Goal: Task Accomplishment & Management: Complete application form

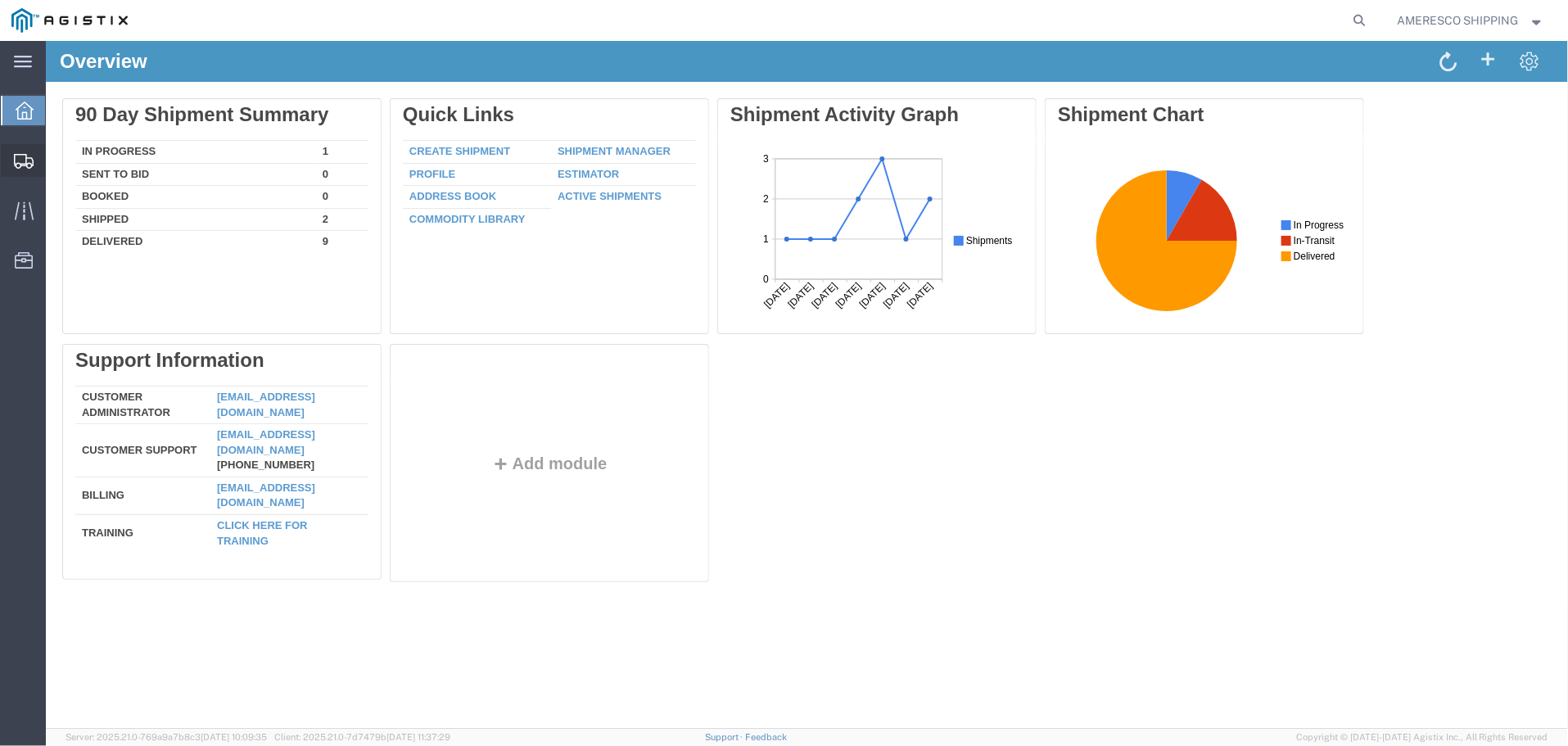
click at [0, 0] on span "Create Shipment" at bounding box center [0, 0] width 0 height 0
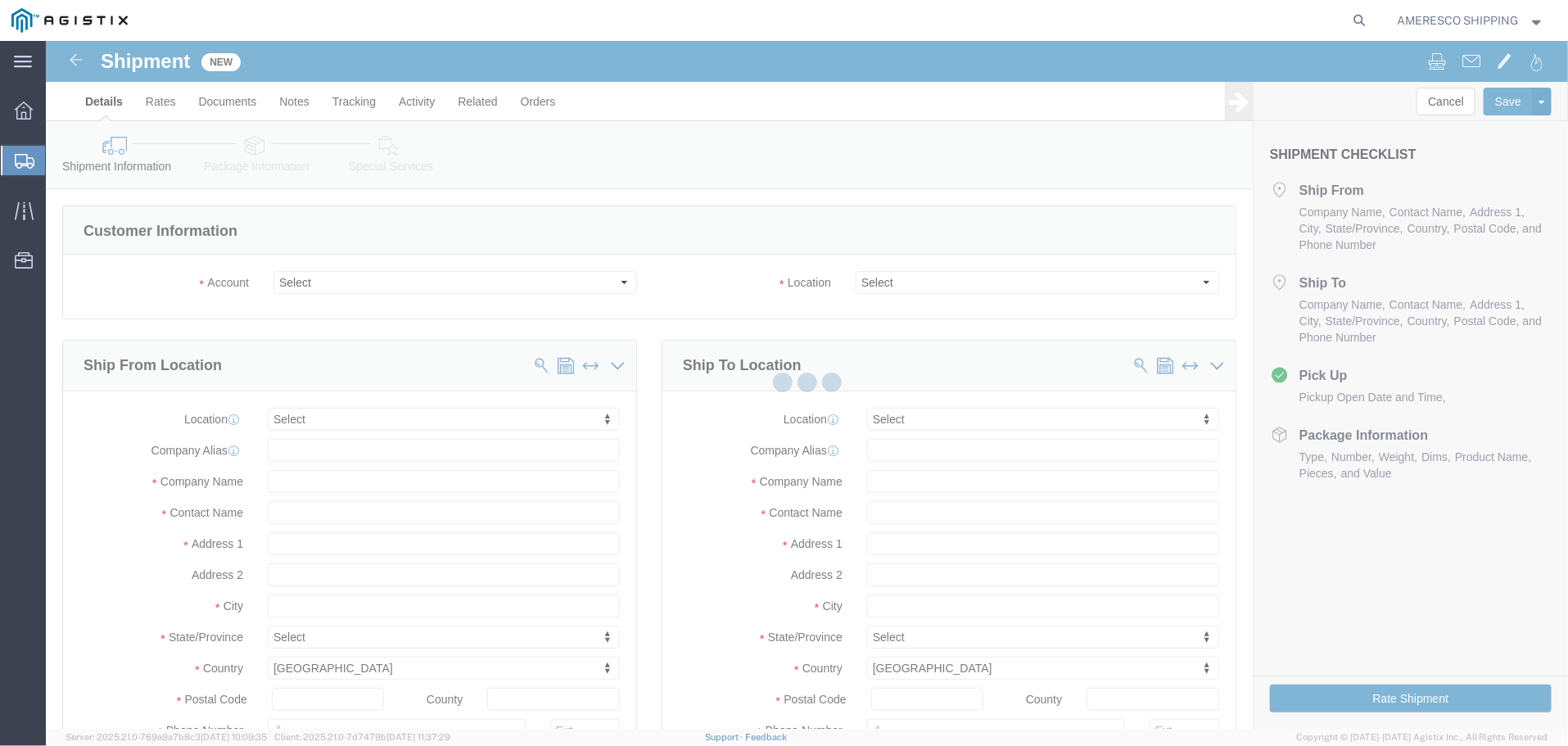
select select
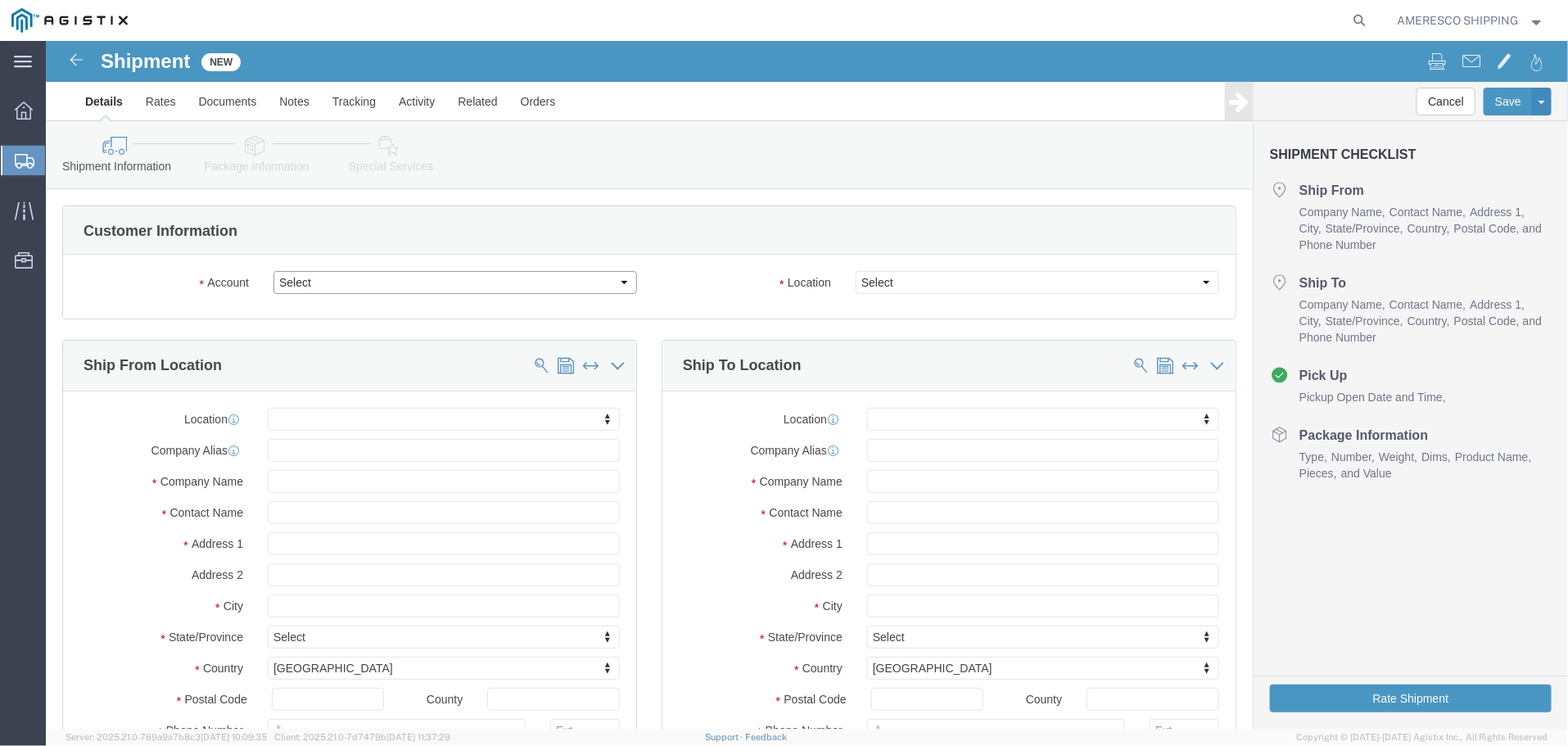
click select "Select Ameresco Solar PG&E"
select select "9596"
click select "Select Ameresco Solar PG&E"
select select "PURCHORD"
select select
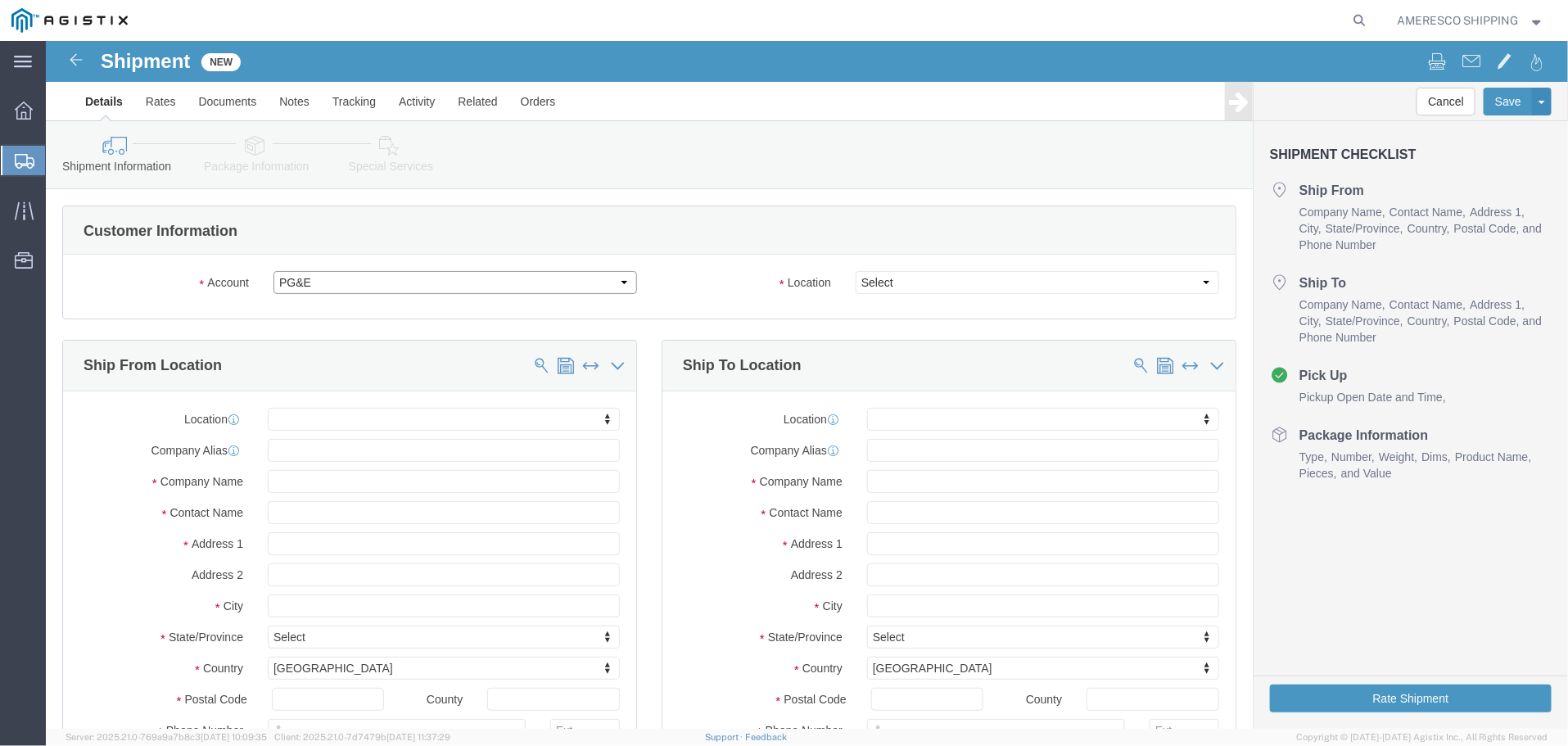
select select
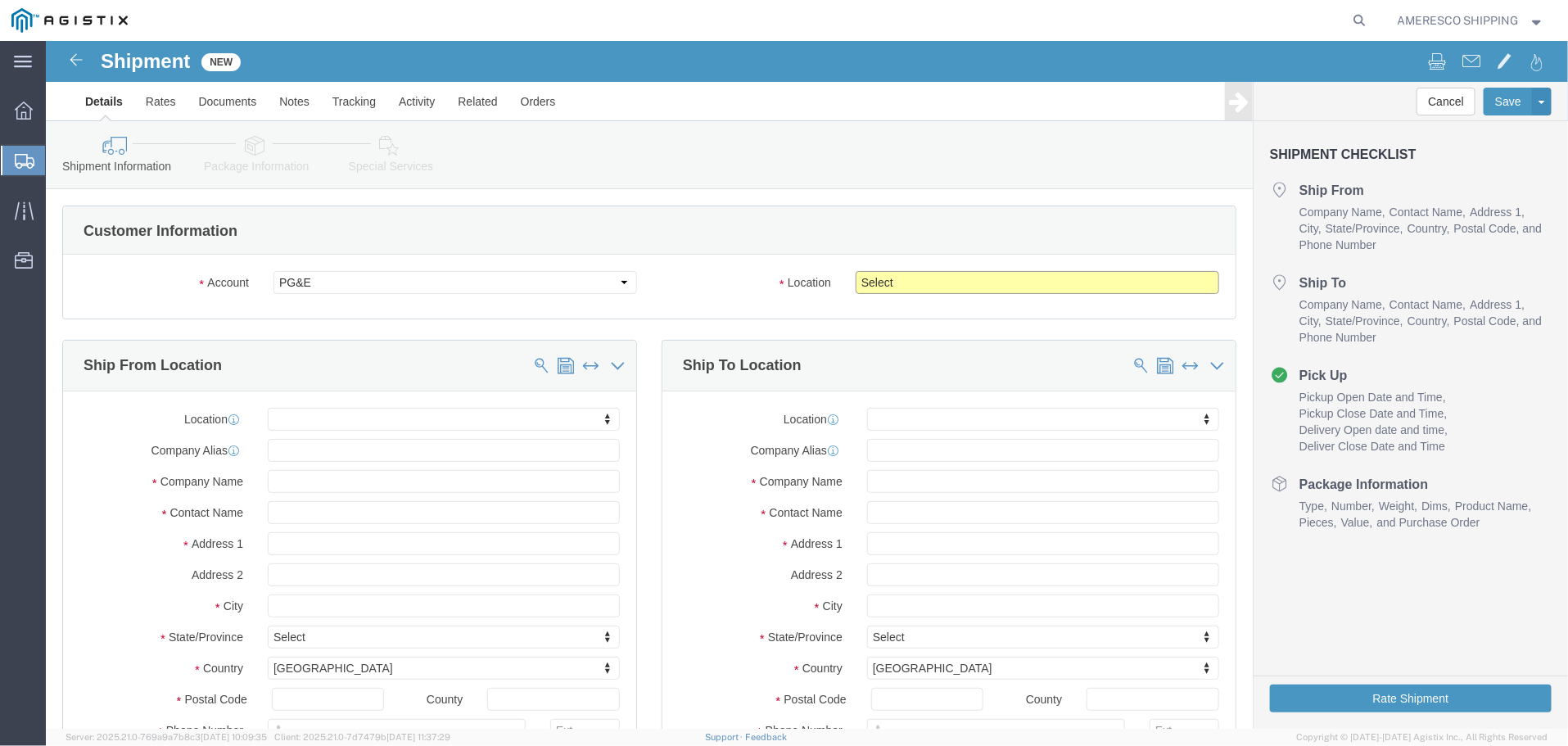
click select "Select All Others [GEOGRAPHIC_DATA] [GEOGRAPHIC_DATA] [GEOGRAPHIC_DATA] [GEOGRA…"
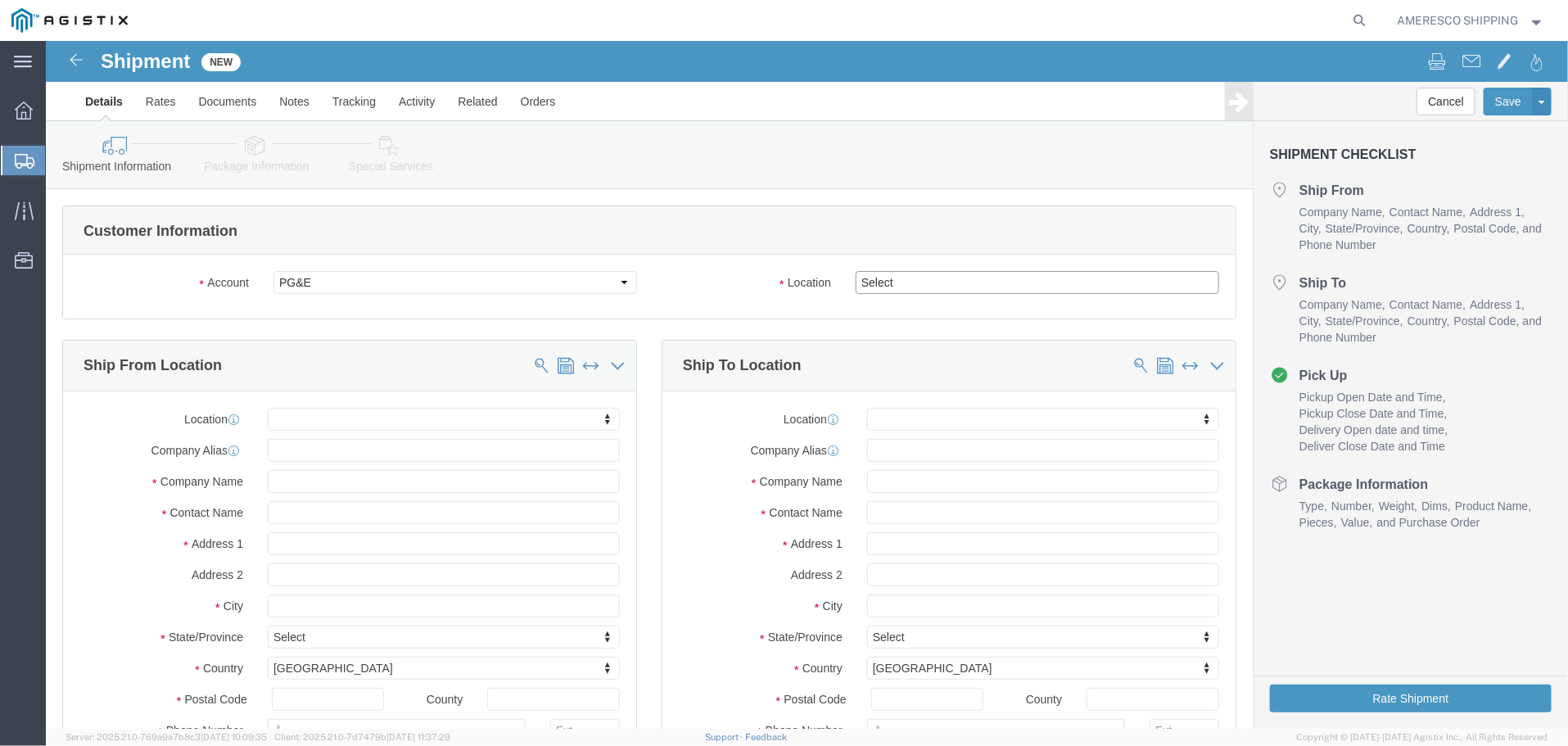
select select "23082"
click select "Select All Others [GEOGRAPHIC_DATA] [GEOGRAPHIC_DATA] [GEOGRAPHIC_DATA] [GEOGRA…"
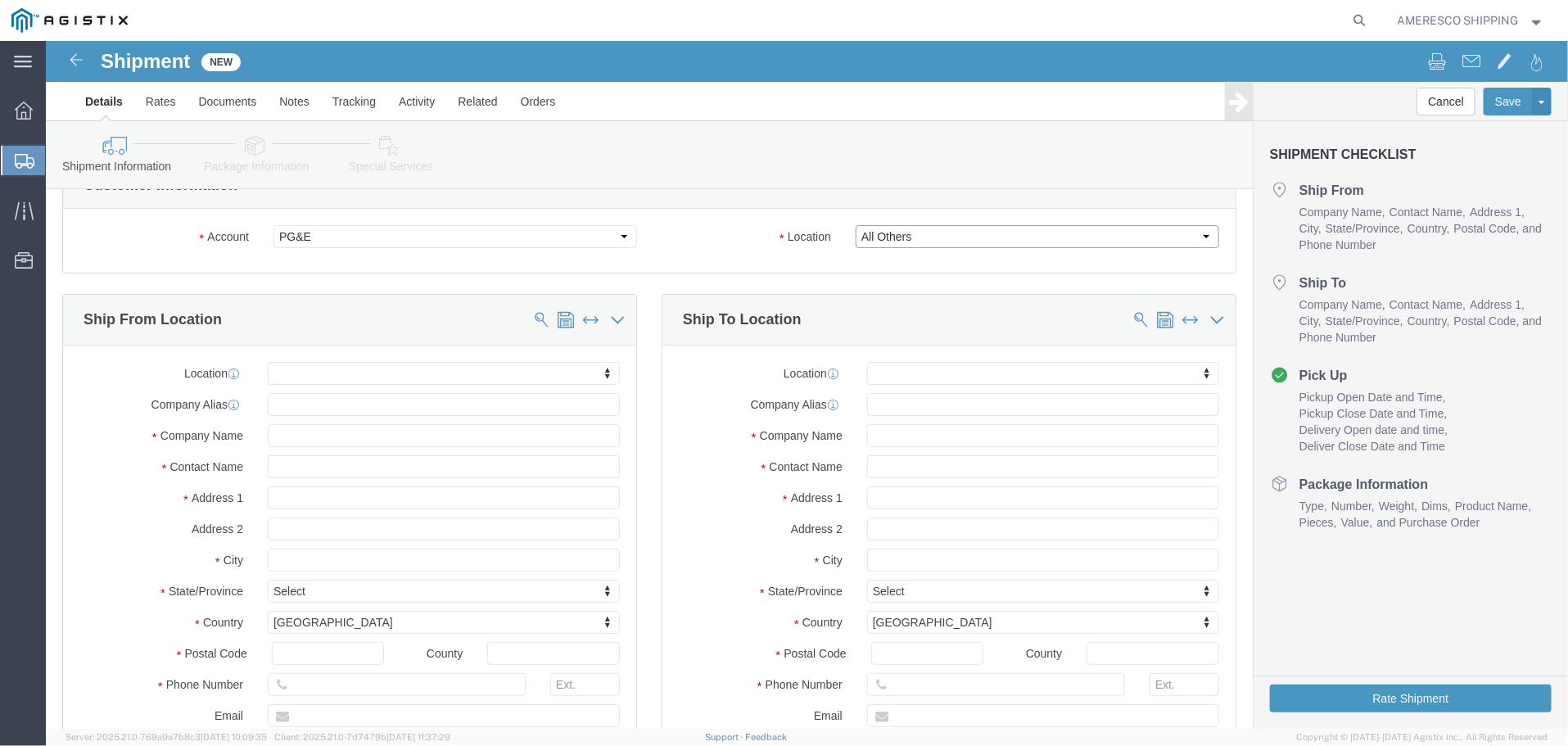
scroll to position [164, 0]
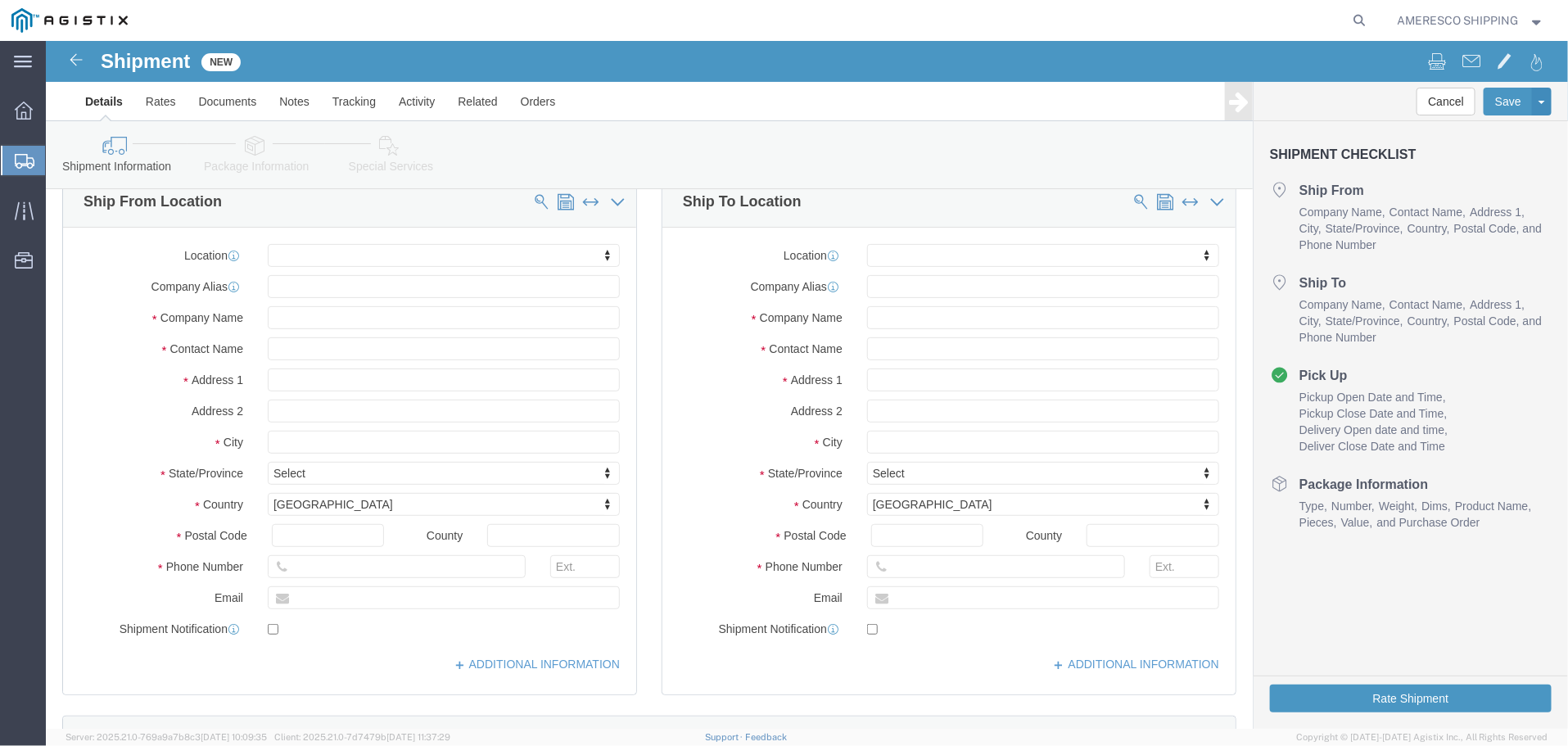
click div "Location My Profile Location (OBSOLETE) [PERSON_NAME] SC - GC TRAILER (OBSOLETE…"
click input "text"
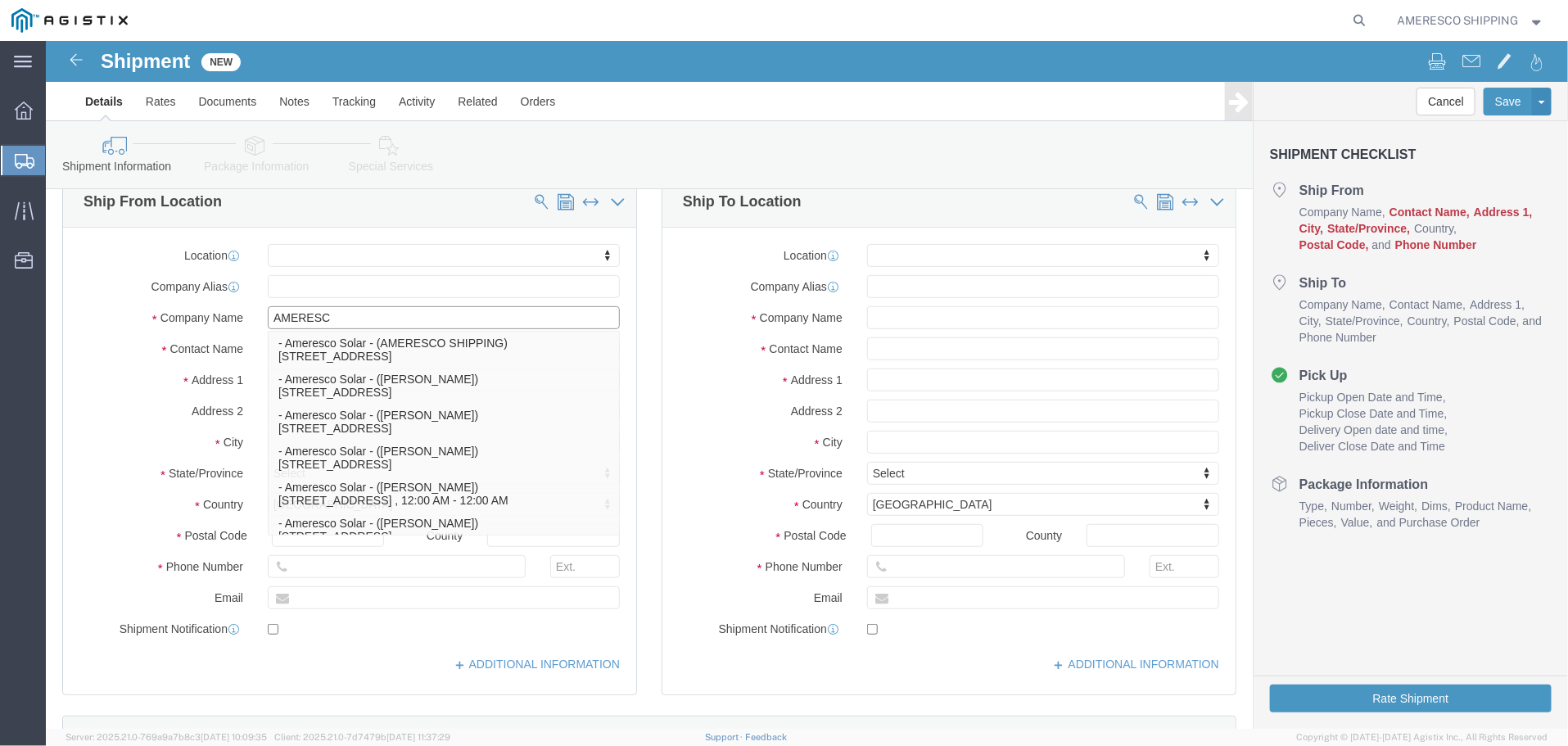
type input "AMERESCO"
click p "- Ameresco Solar - (AMERESCO SHIPPING) [STREET_ADDRESS]"
select select
type input "Ameresco Solar"
type input "AMERESCO SHIPPING"
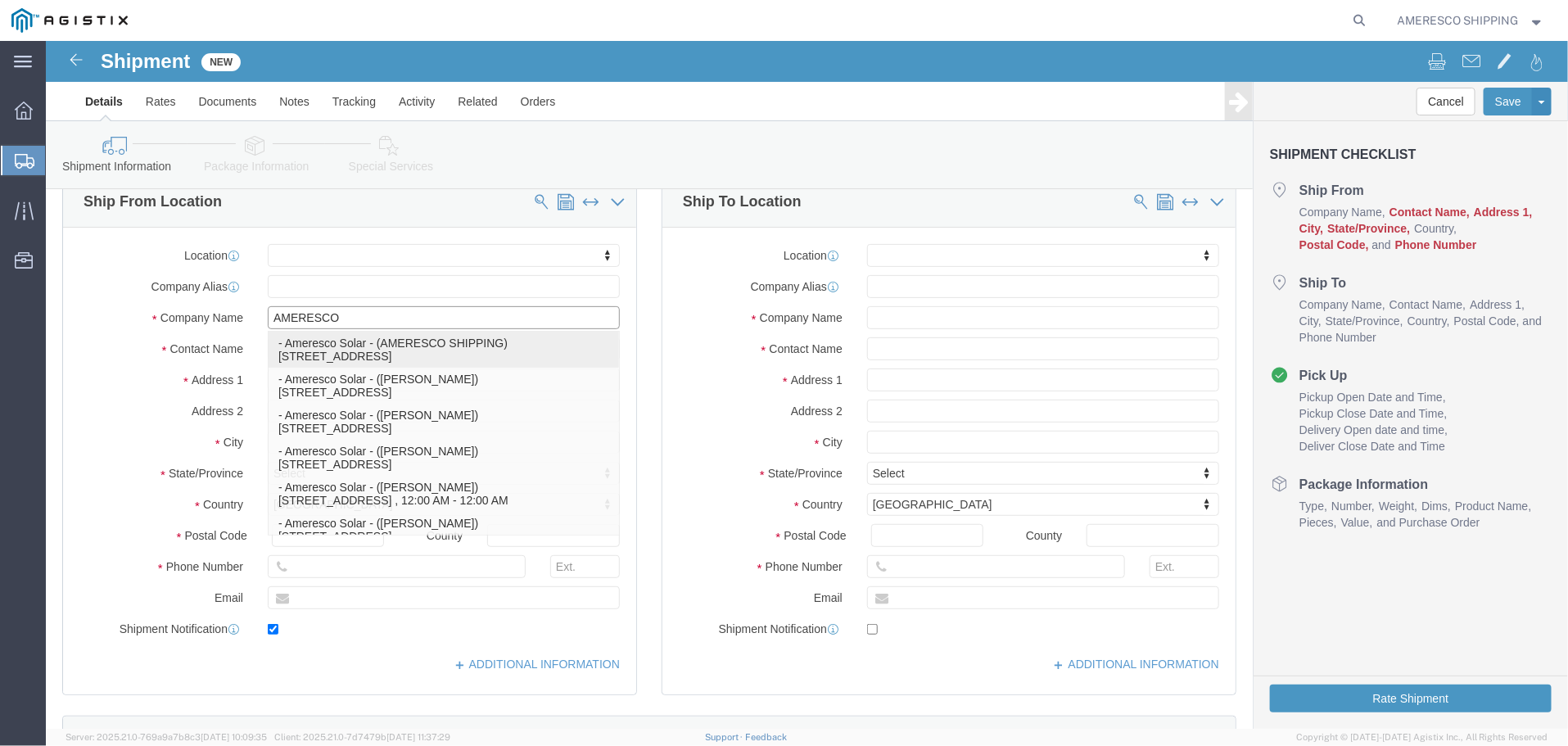
type input "[STREET_ADDRESS]"
type input "[PERSON_NAME]"
type input "85225"
type input "[PHONE_NUMBER]"
type input "[EMAIL_ADDRESS][DOMAIN_NAME]"
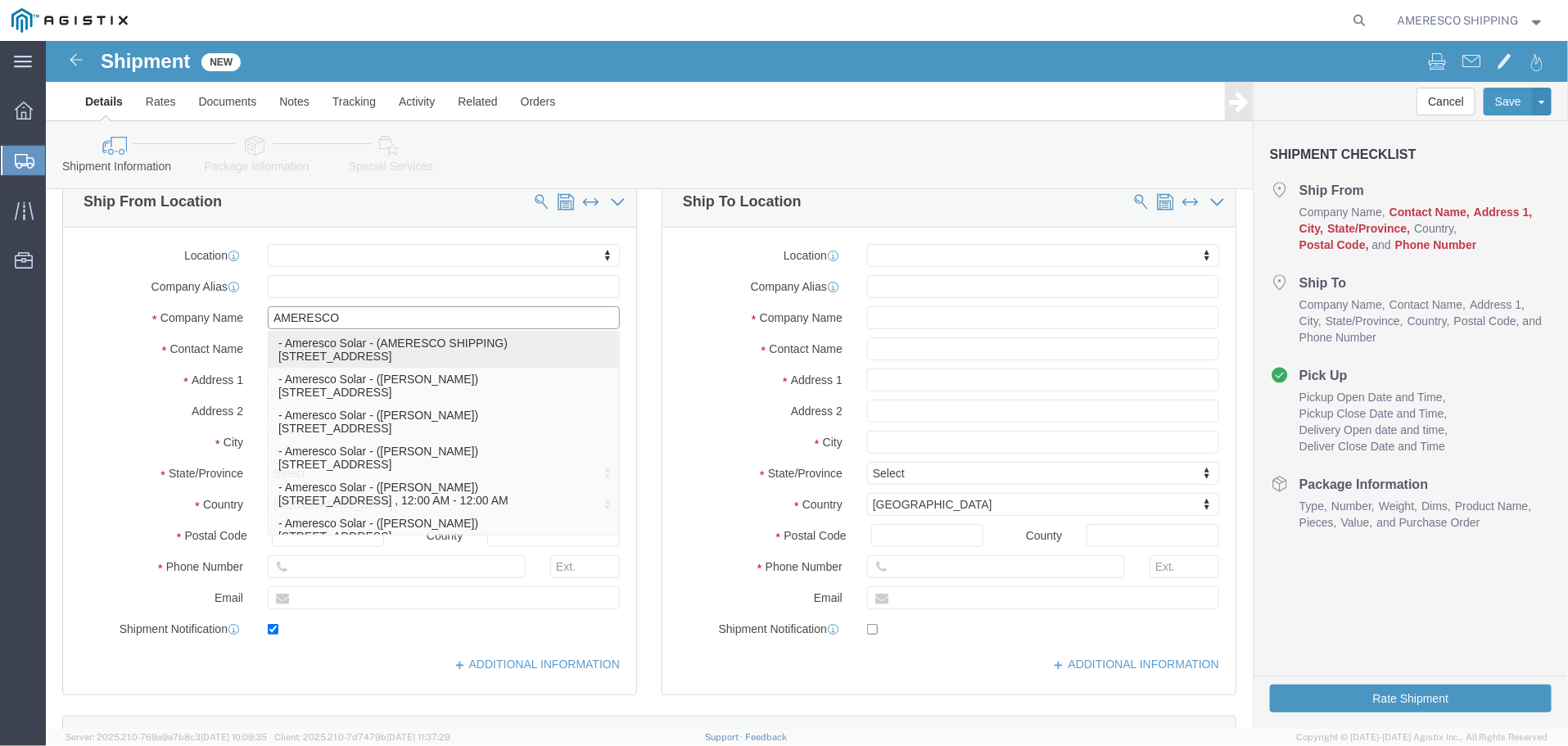
checkbox input "true"
select select "AZ"
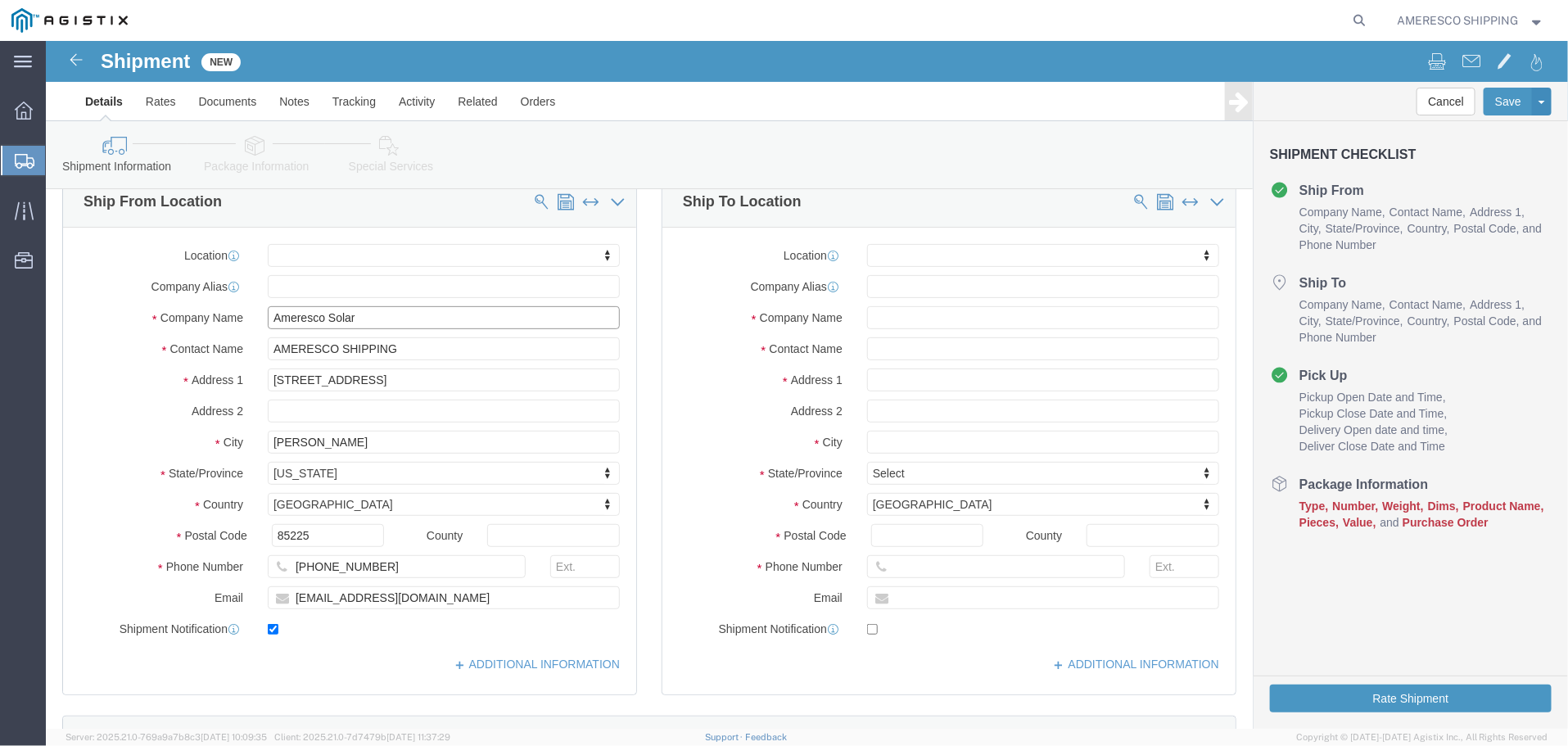
type input "Ameresco Solar"
click input "text"
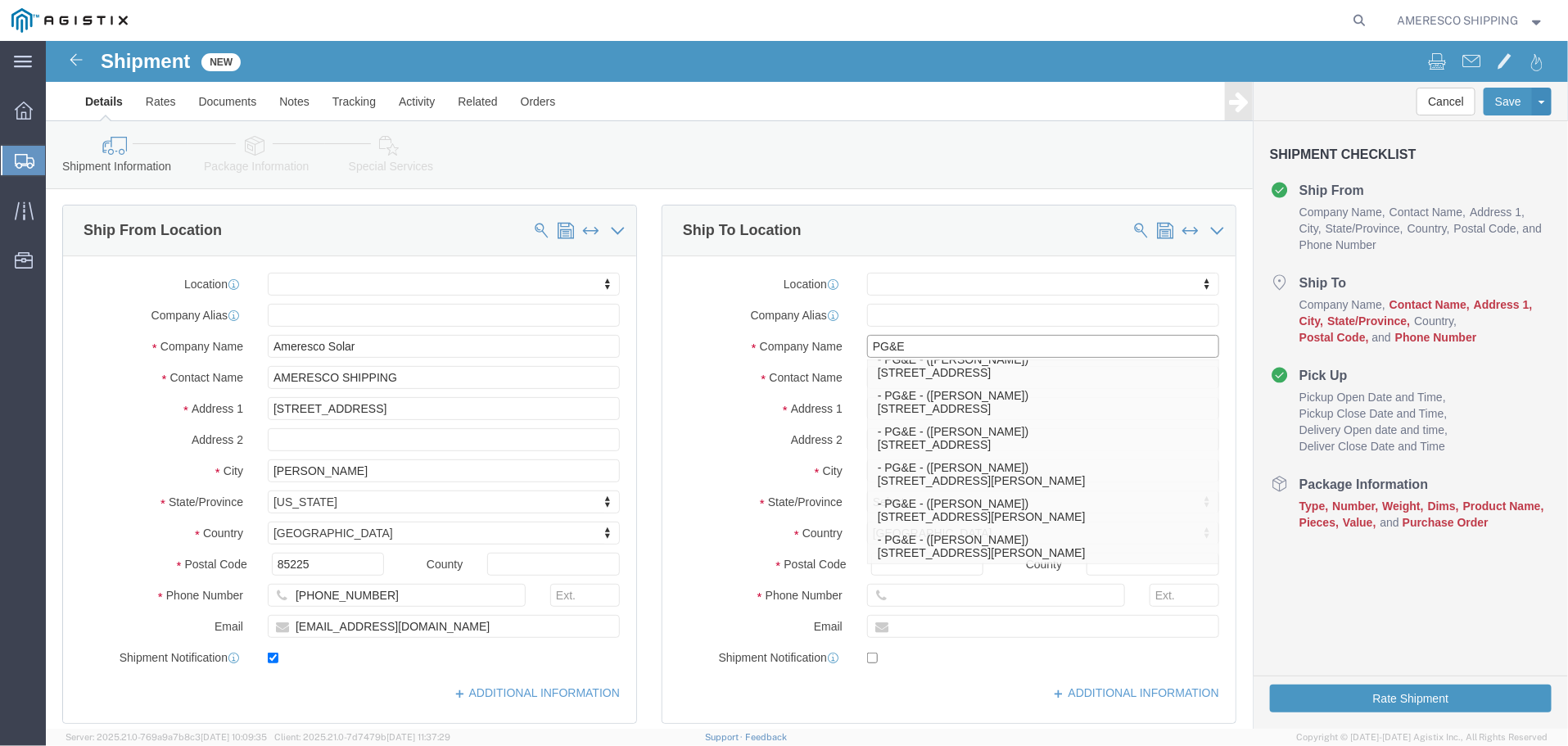
scroll to position [82, 0]
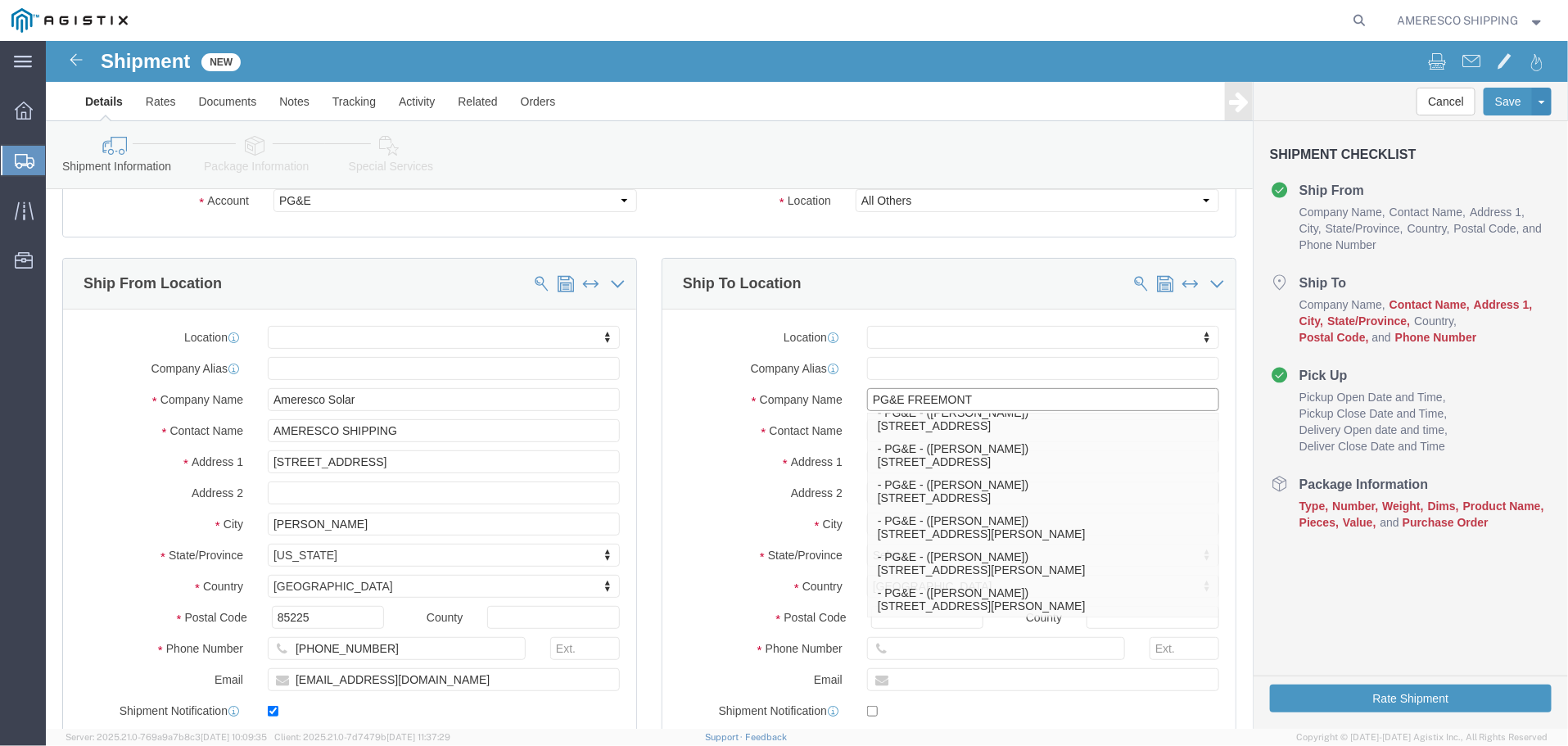
type input "PG&E FREEMONT"
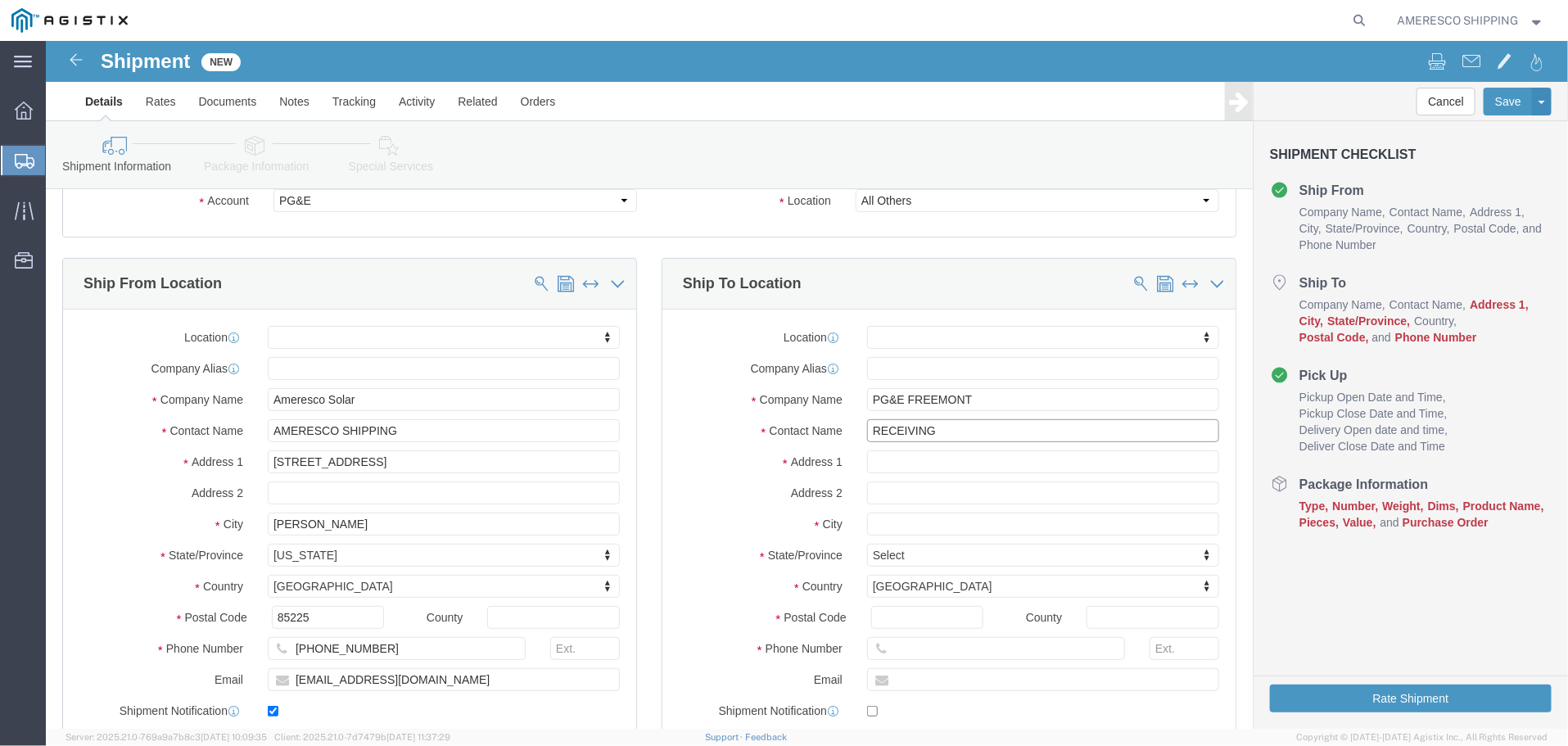
type input "RECEIVING"
type input "[STREET_ADDRESS][PERSON_NAME]"
select select
type input "FREEMONT"
select select
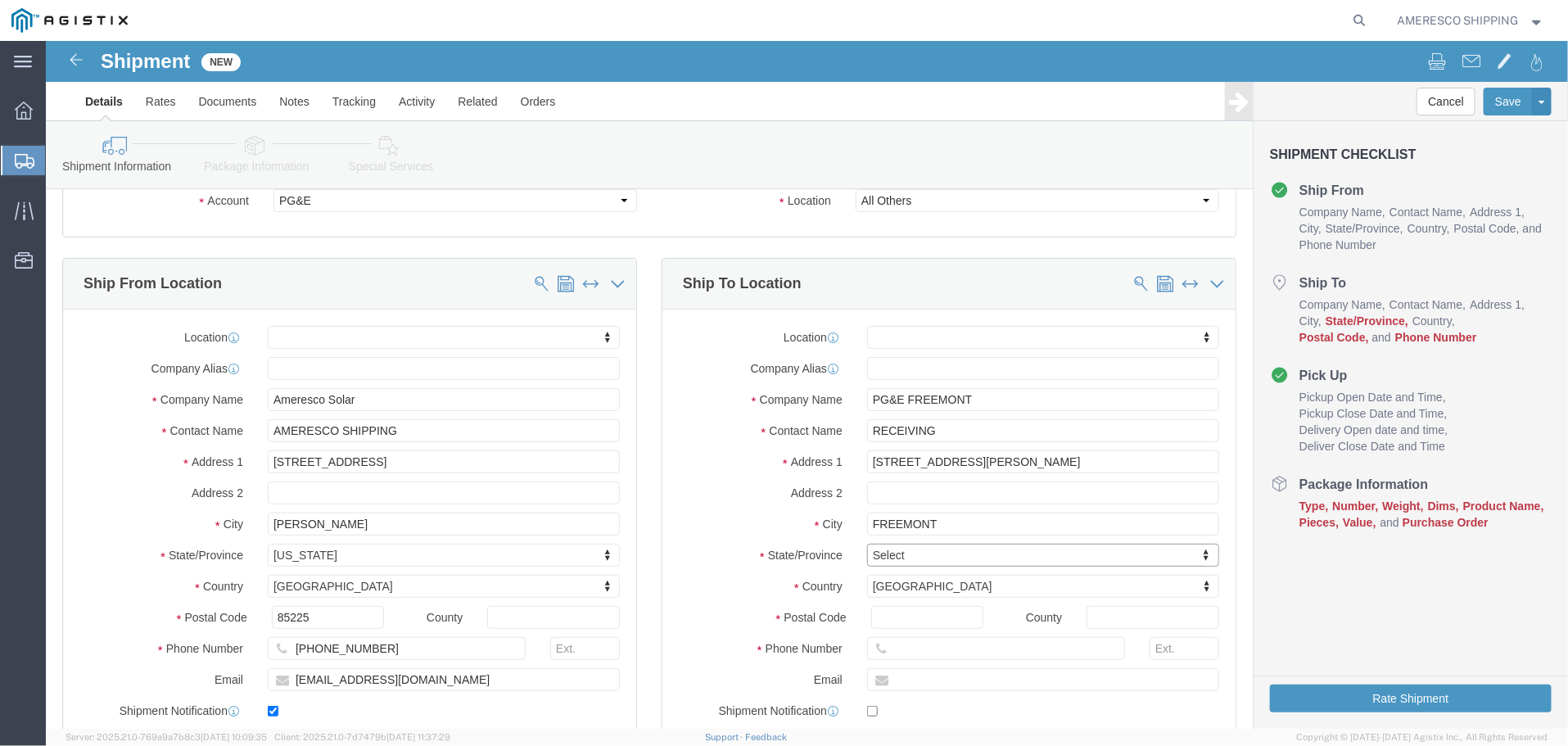
type input "C"
type input "[US_STATE]"
select select
select select "CA"
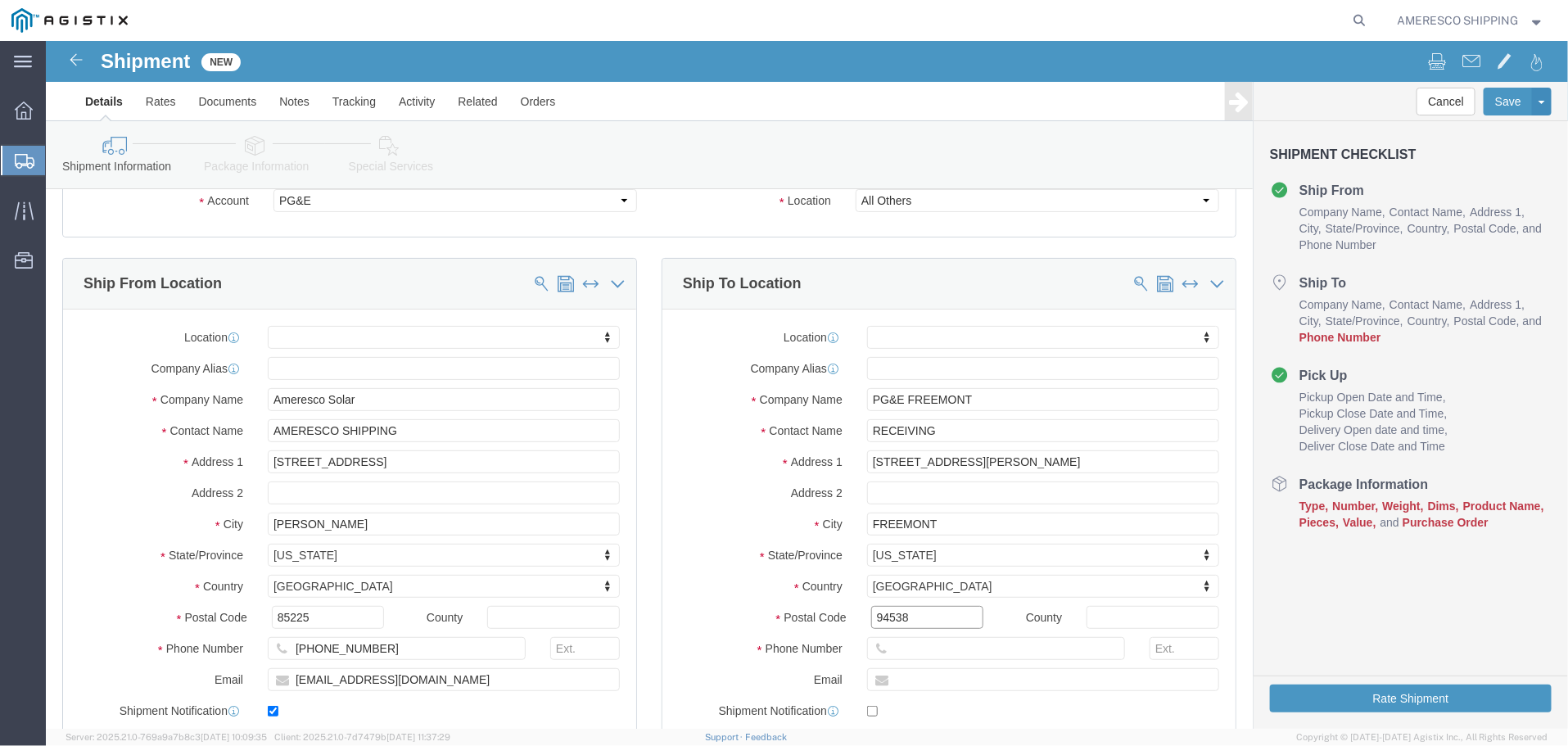
type input "94538"
select select
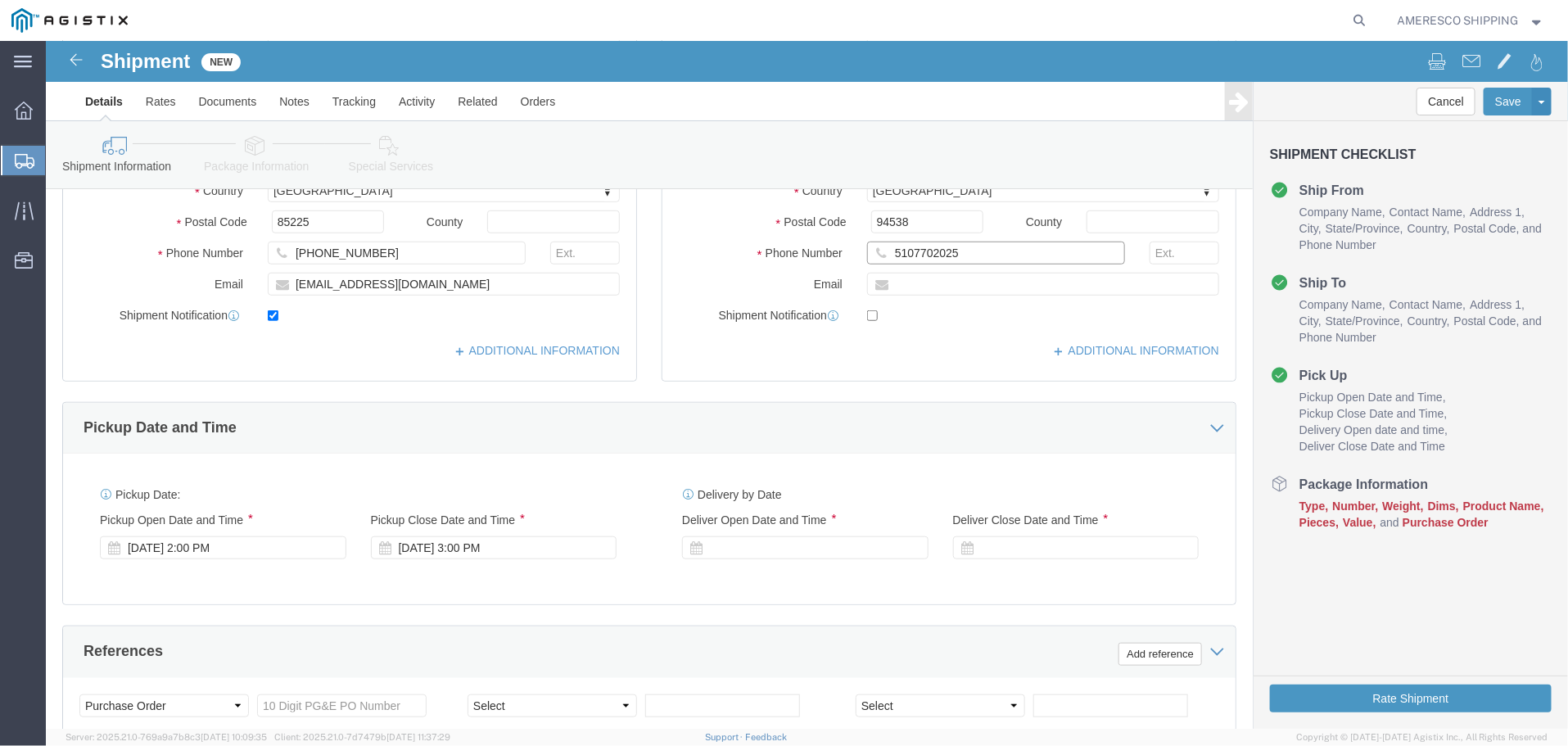
scroll to position [491, 0]
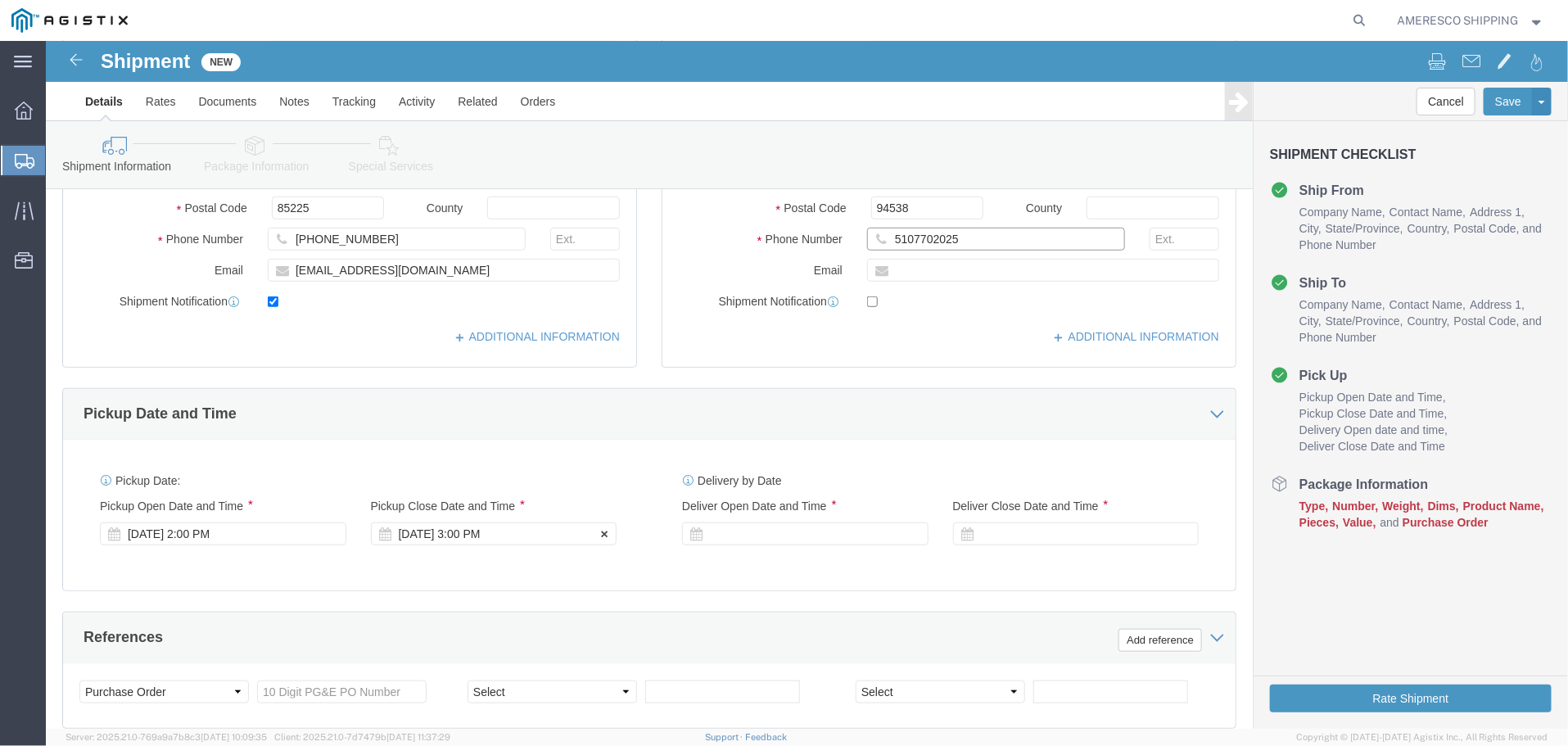
type input "5107702025"
click div "[DATE] 3:00 PM"
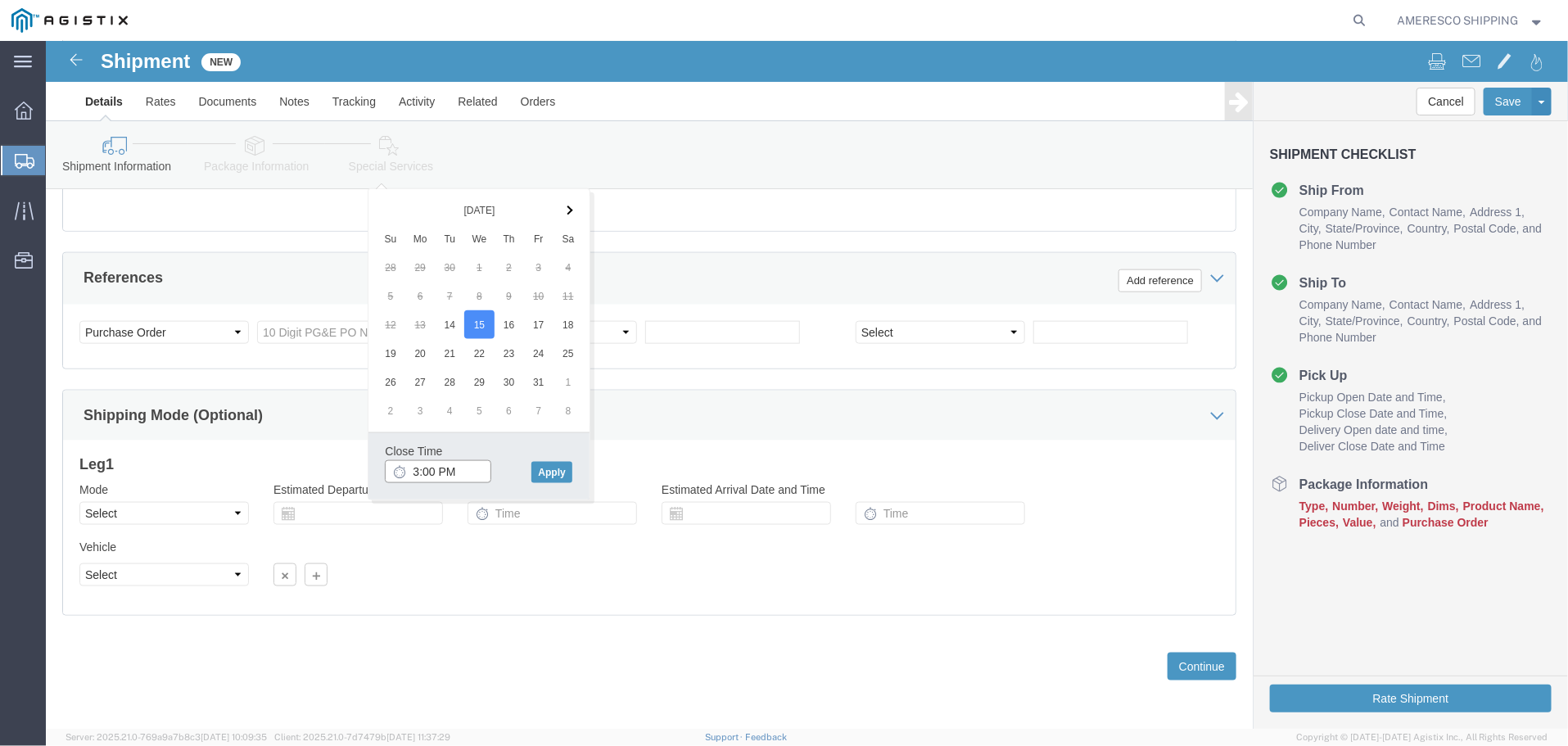
click input "3:00 PM"
type input "4:00 PM"
click button "Apply"
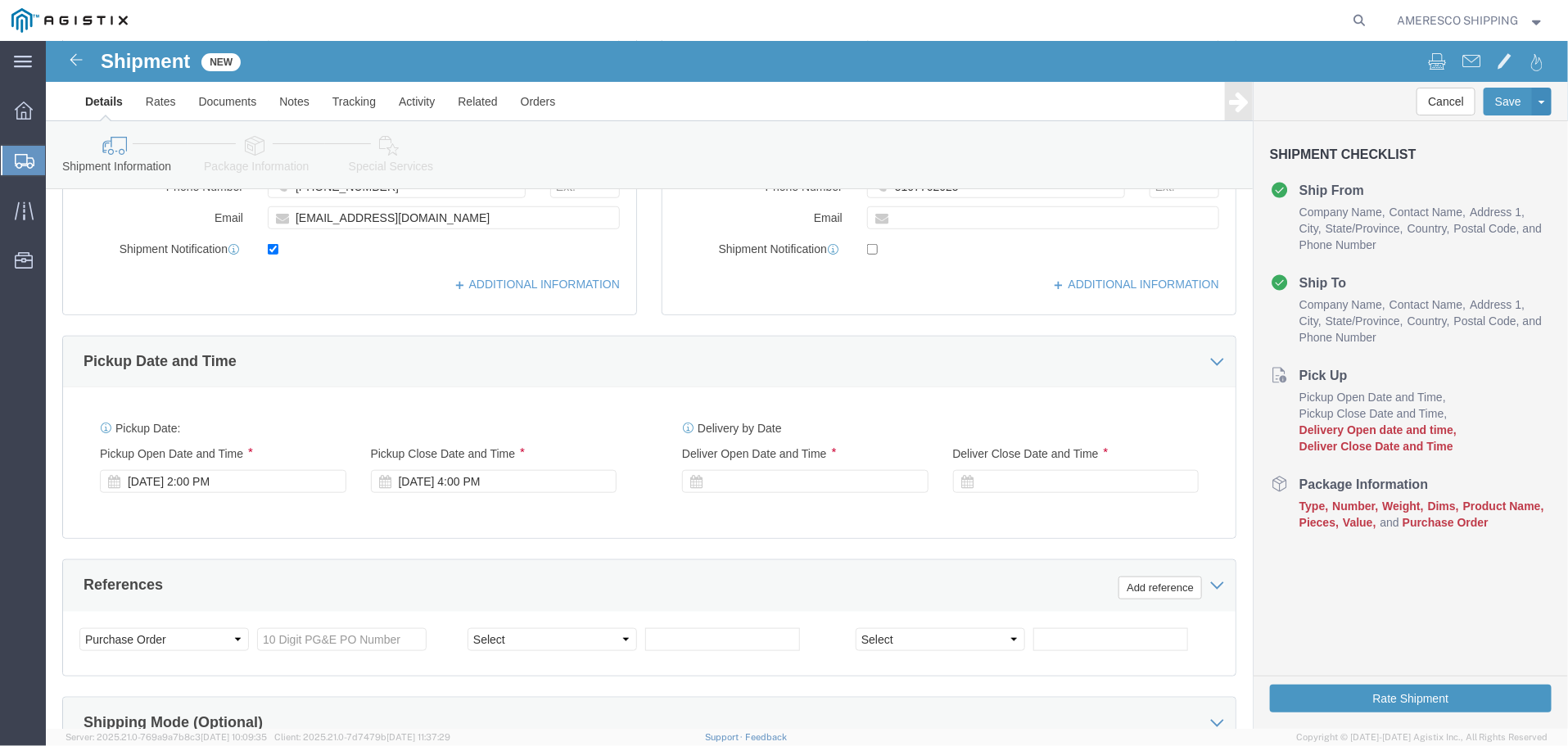
scroll to position [523, 0]
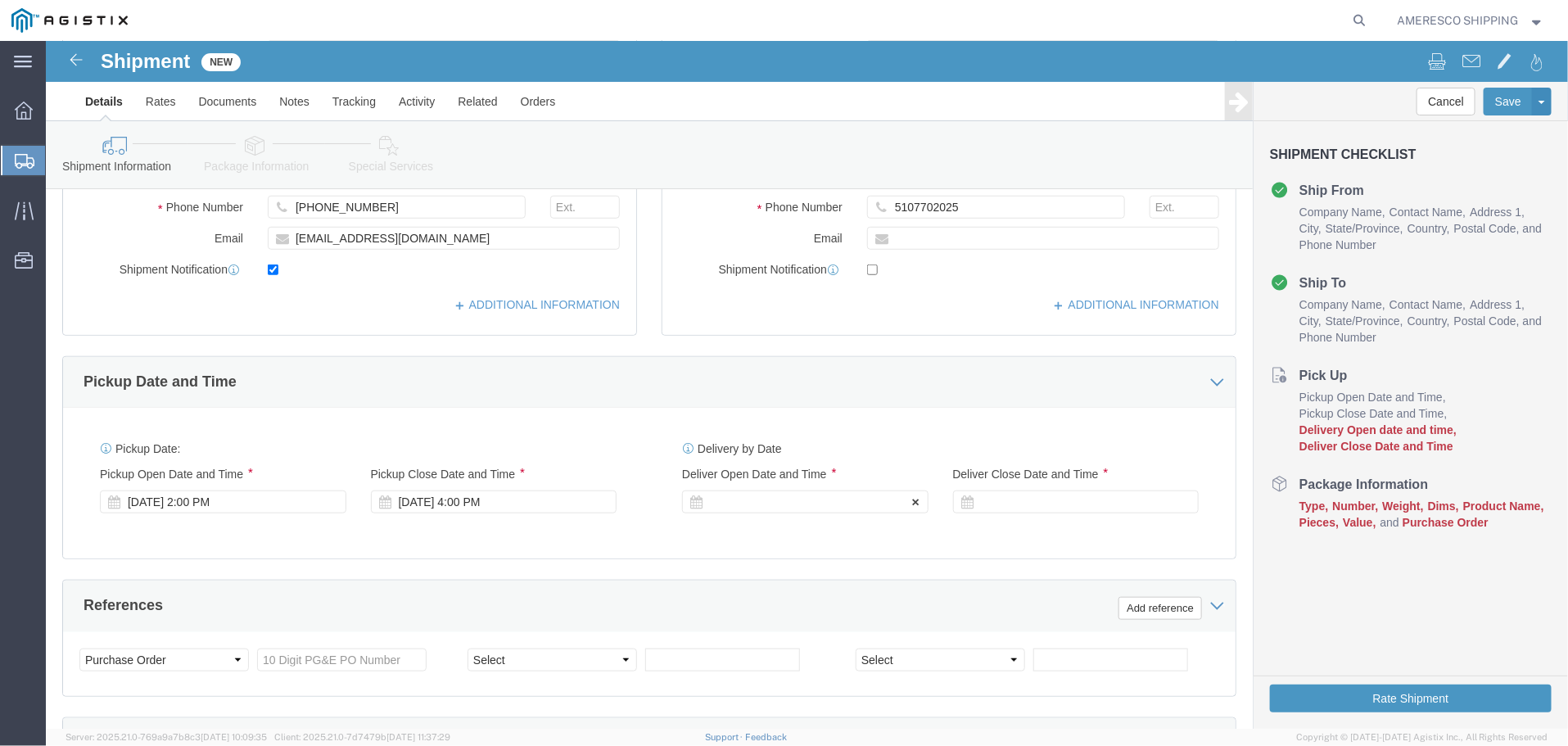
click div
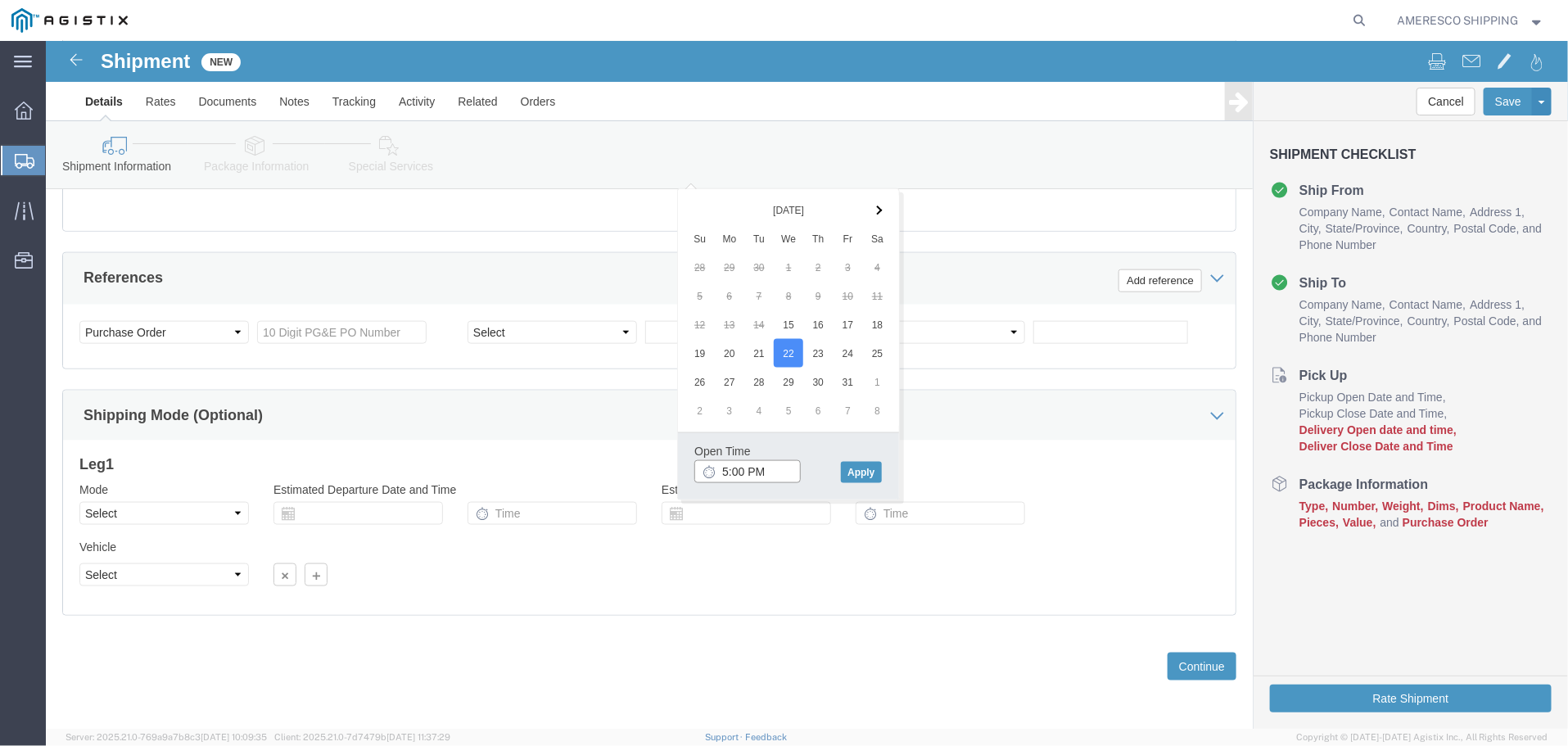
click input "5:00 PM"
click input "10:00 PM"
type input "10:00 AM"
click button "Apply"
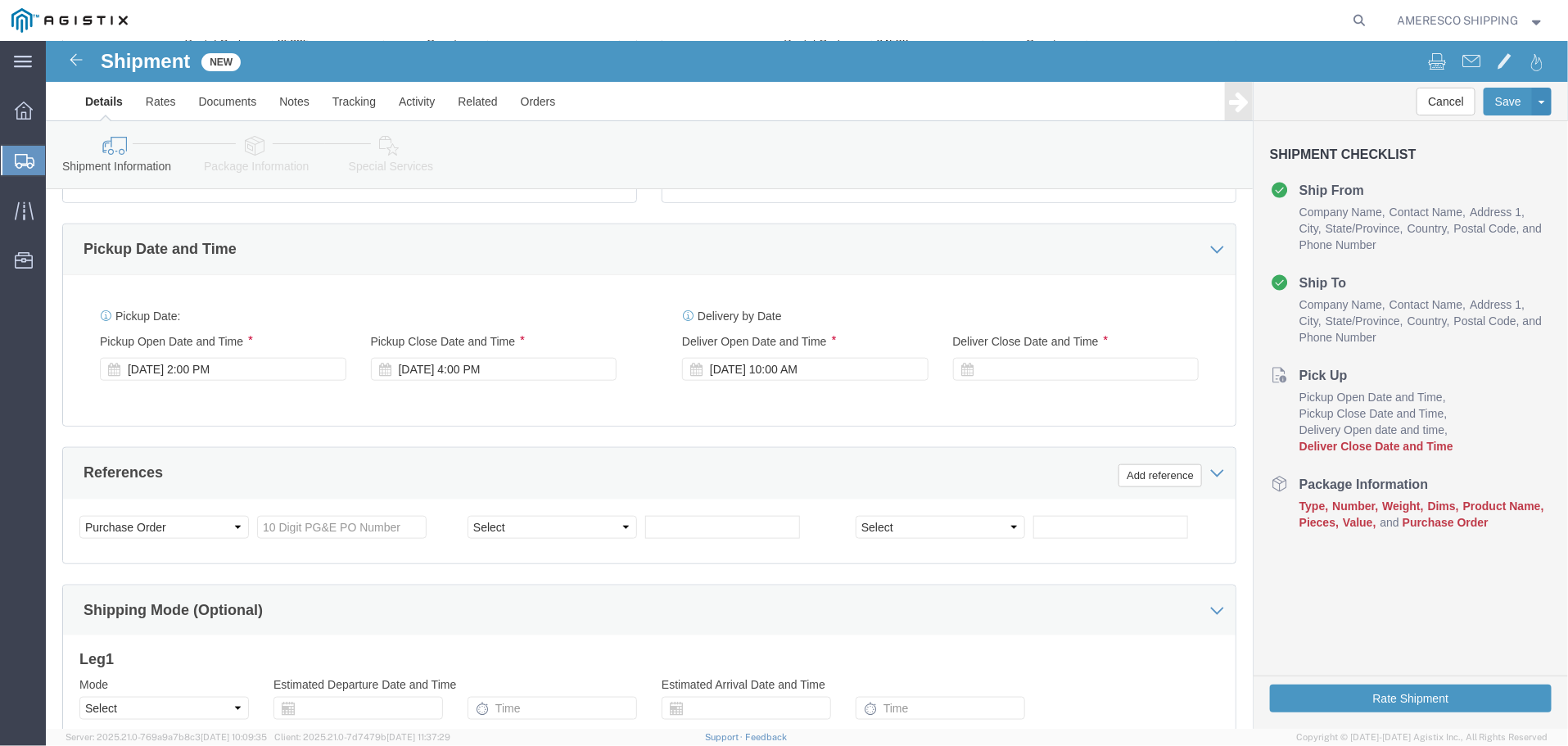
scroll to position [604, 0]
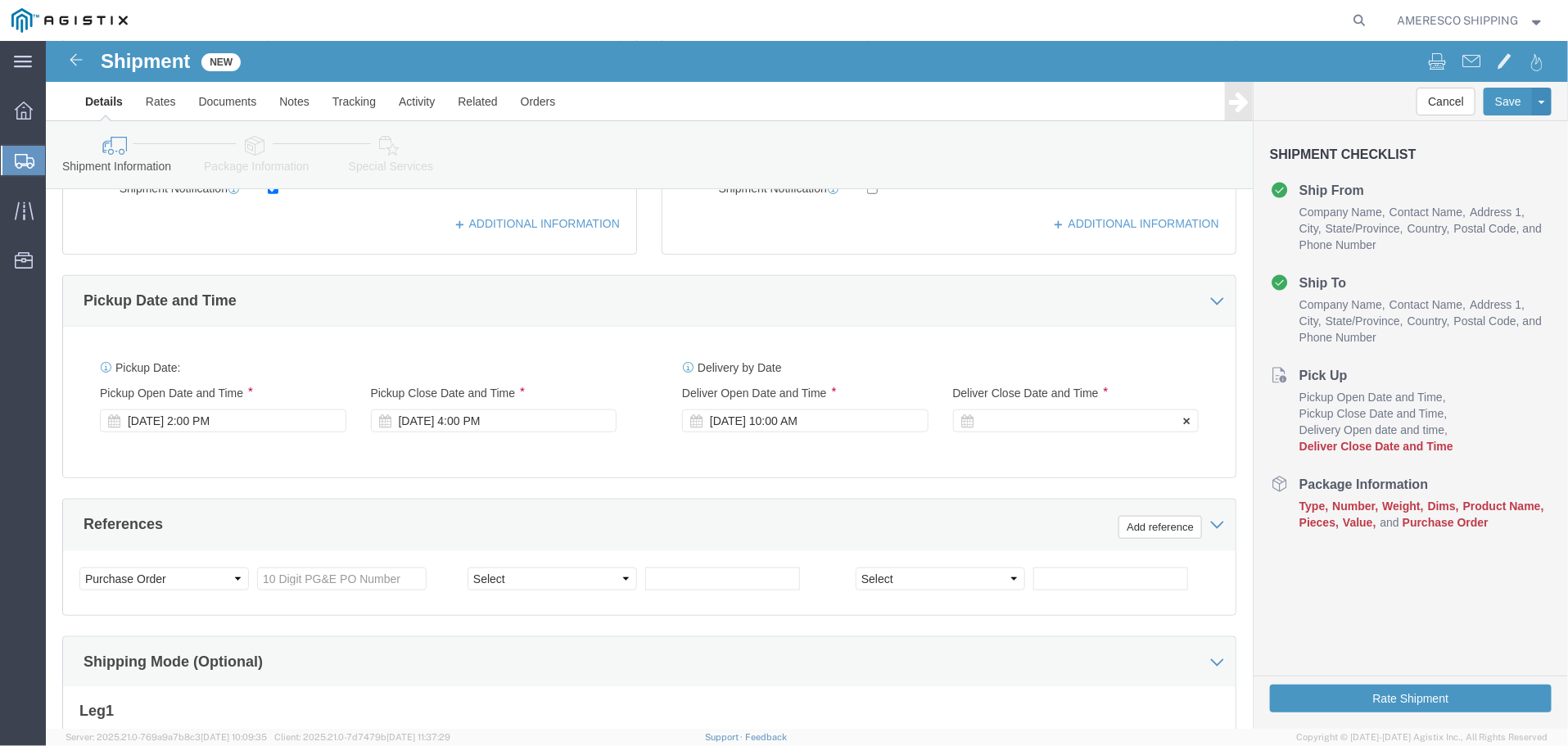
click div
drag, startPoint x: 978, startPoint y: 672, endPoint x: 967, endPoint y: 674, distance: 11.2
click input "4:00 AM"
type input "4:0PAM"
click button "Apply"
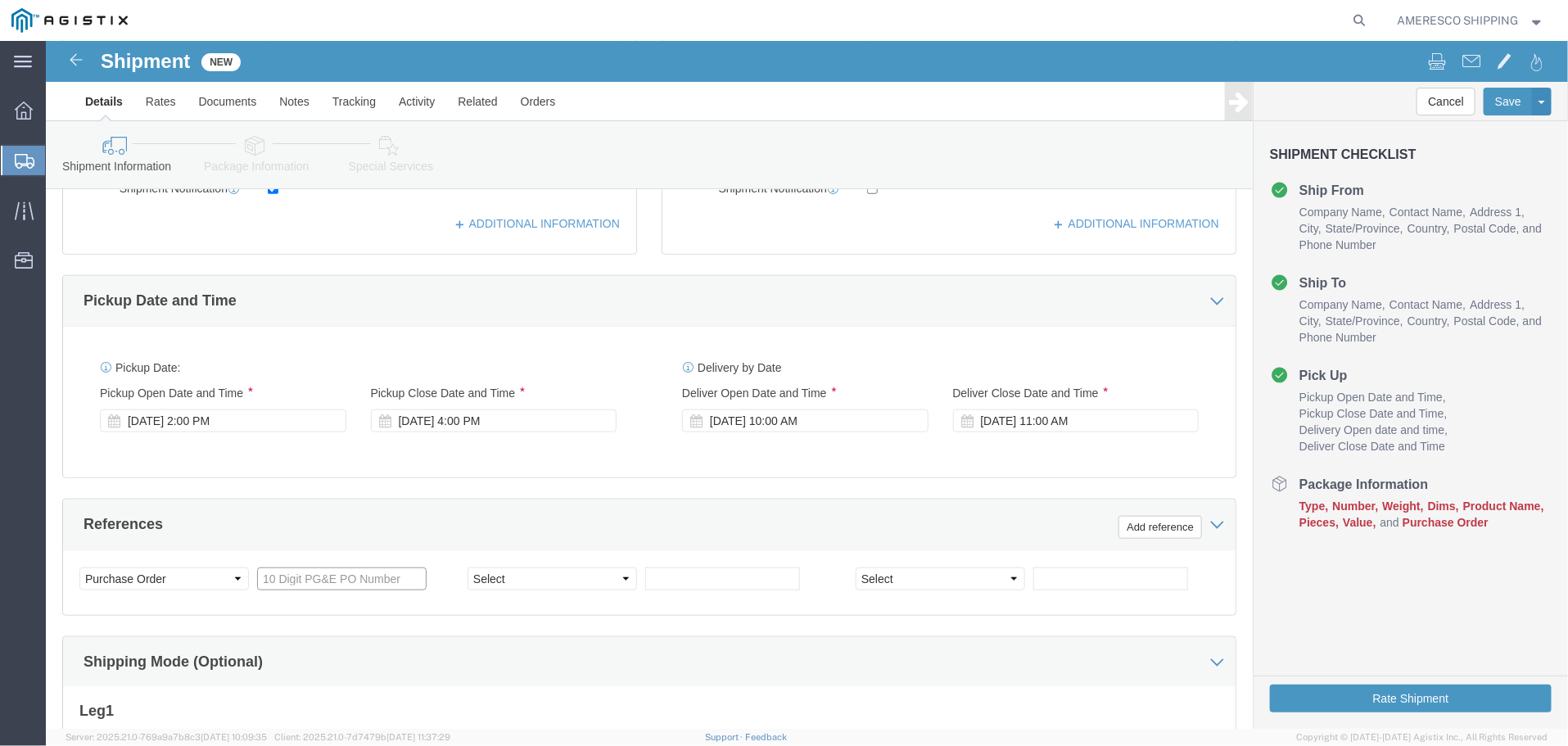
click input "text"
type input "3501425037"
click select "Select Account Type Activity ID Airline Appointment Number ASN Batch Request # …"
select select "SALEORDR"
click input "text"
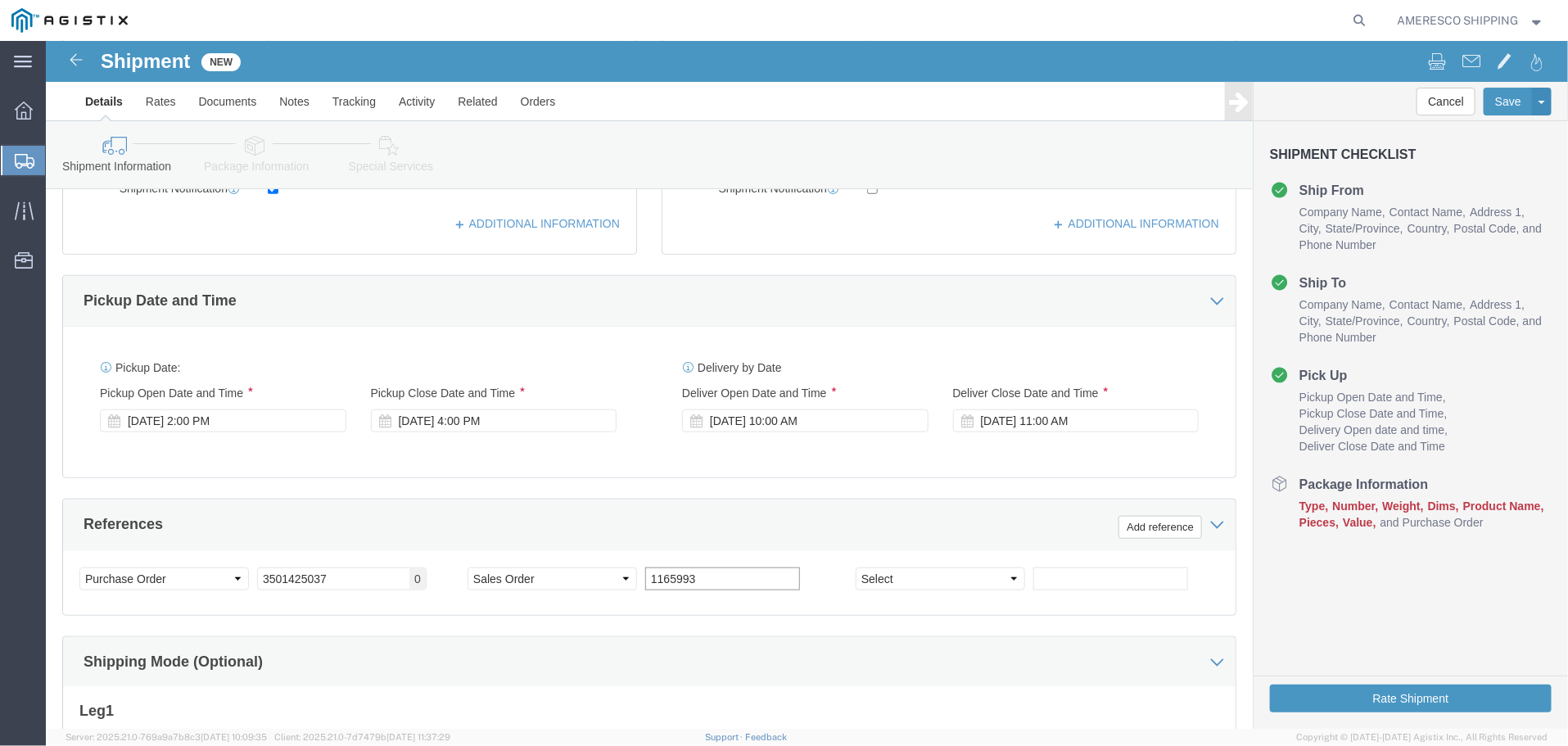
type input "1165993"
click select "Select Account Type Activity ID Airline Appointment Number ASN Batch Request # …"
select select "PURCHORD"
click select "Select Account Type Activity ID Airline Appointment Number ASN Batch Request # …"
click input "text"
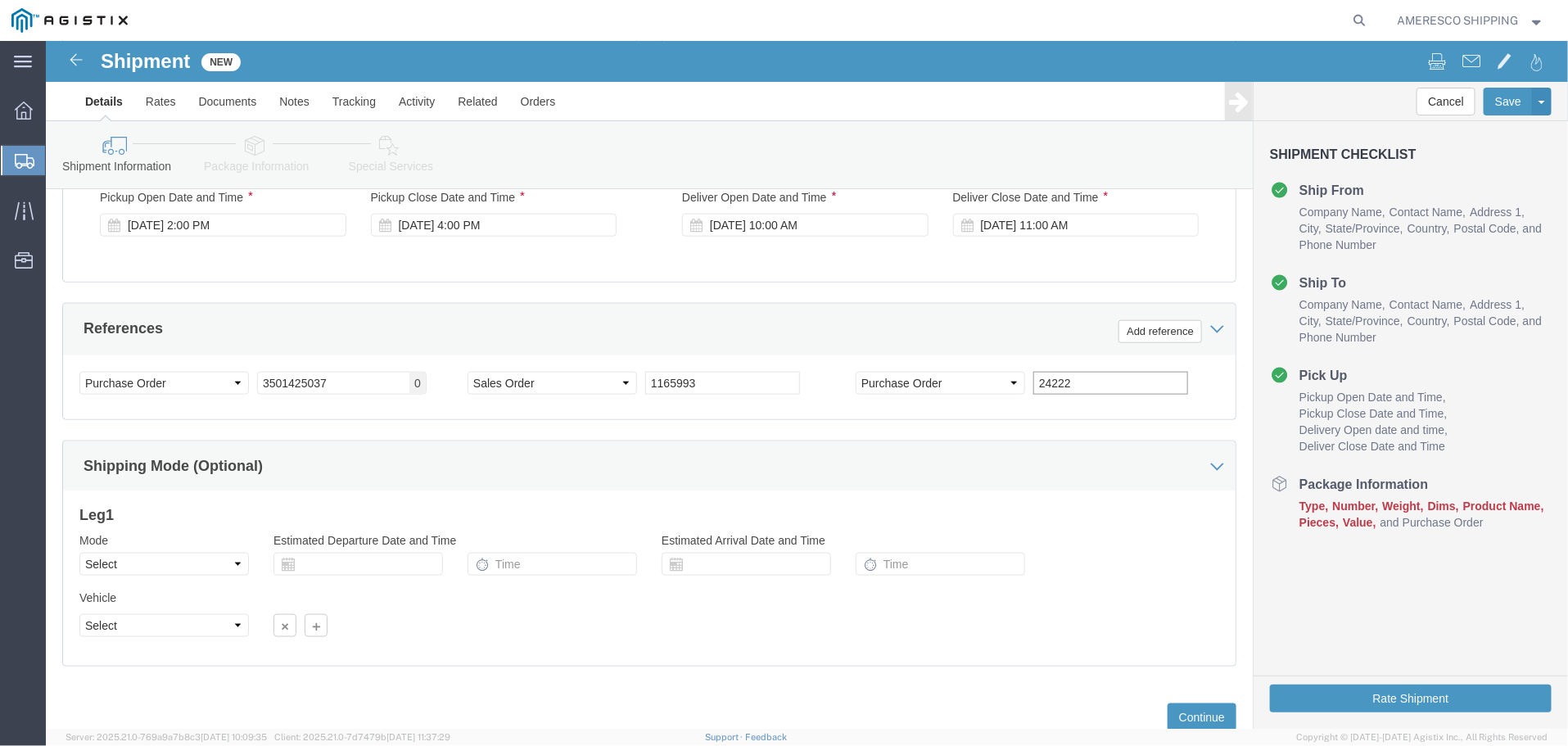
scroll to position [851, 0]
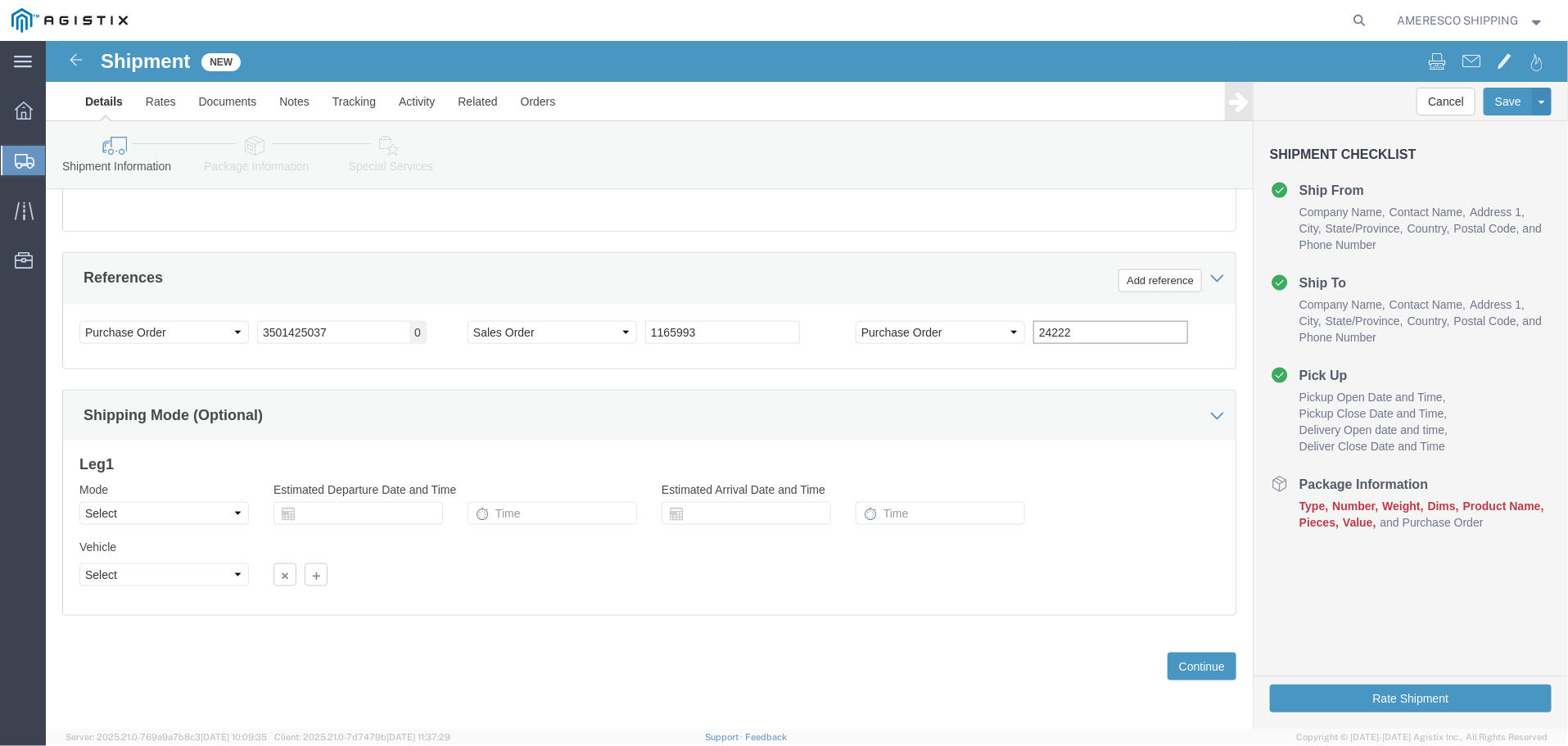
type input "24222"
click select "Select Air Less than Truckload Multi-Leg Ocean Freight Rail Small Parcel Truckl…"
select select "LTL"
click select "Select Air Less than Truckload Multi-Leg Ocean Freight Rail Small Parcel Truckl…"
click select "Select Straight Truck"
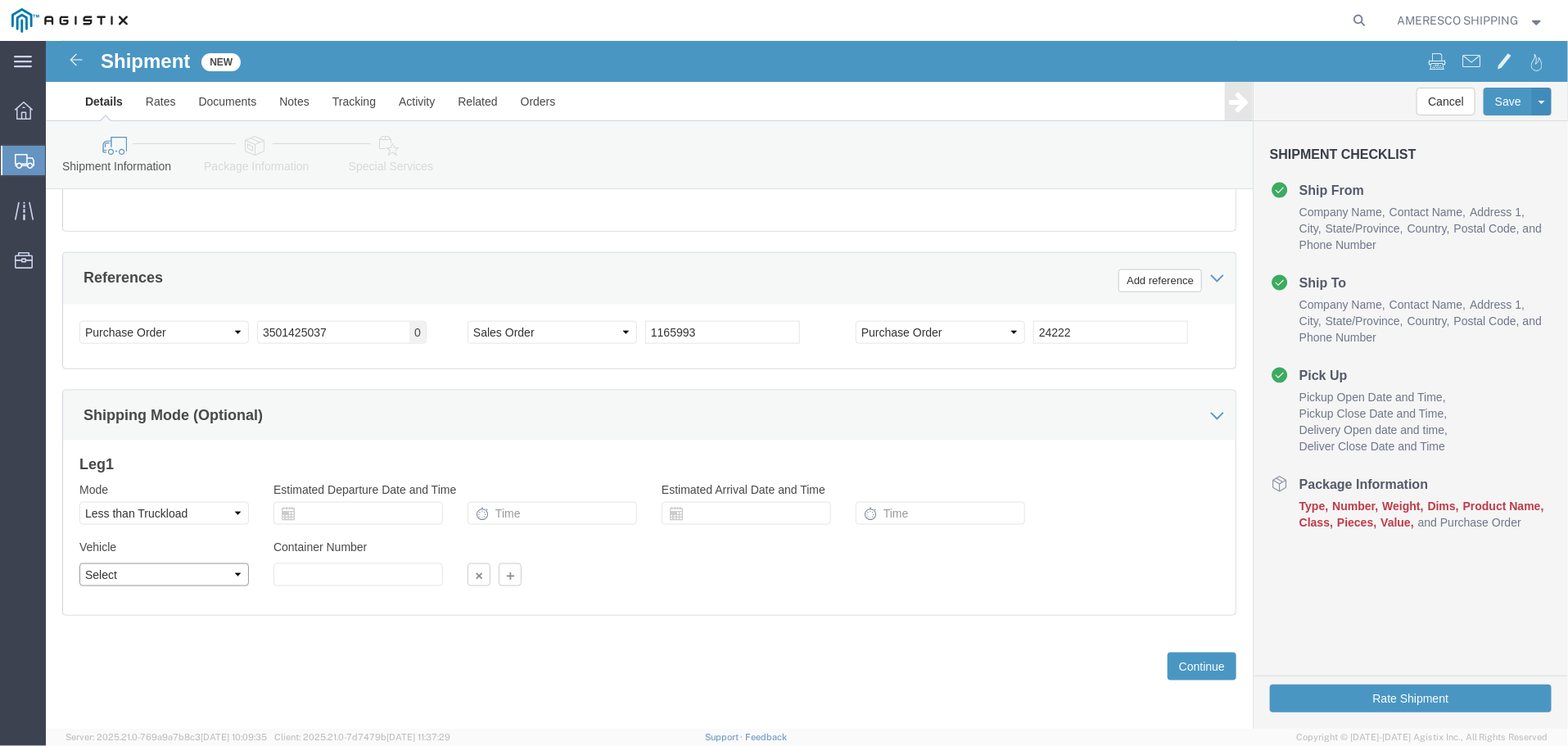
select select "STTR"
click select "Select Straight Truck"
click button "Continue"
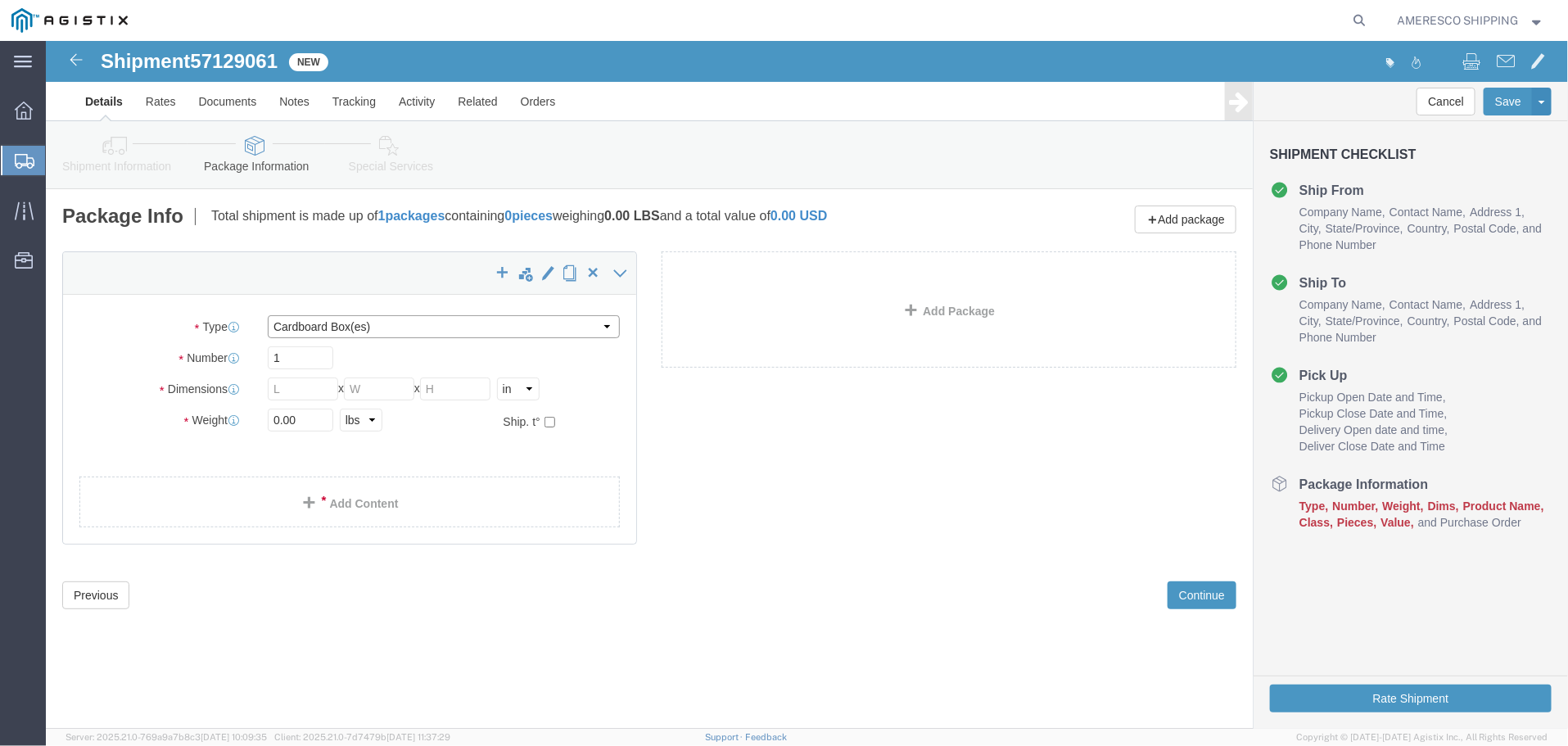
click select "Select Bulk Bundle(s) Cardboard Box(es) Carton(s) Crate(s) Drum(s) (Fiberboard)…"
select select "PSNS"
click select "Select Bulk Bundle(s) Cardboard Box(es) Carton(s) Crate(s) Drum(s) (Fiberboard)…"
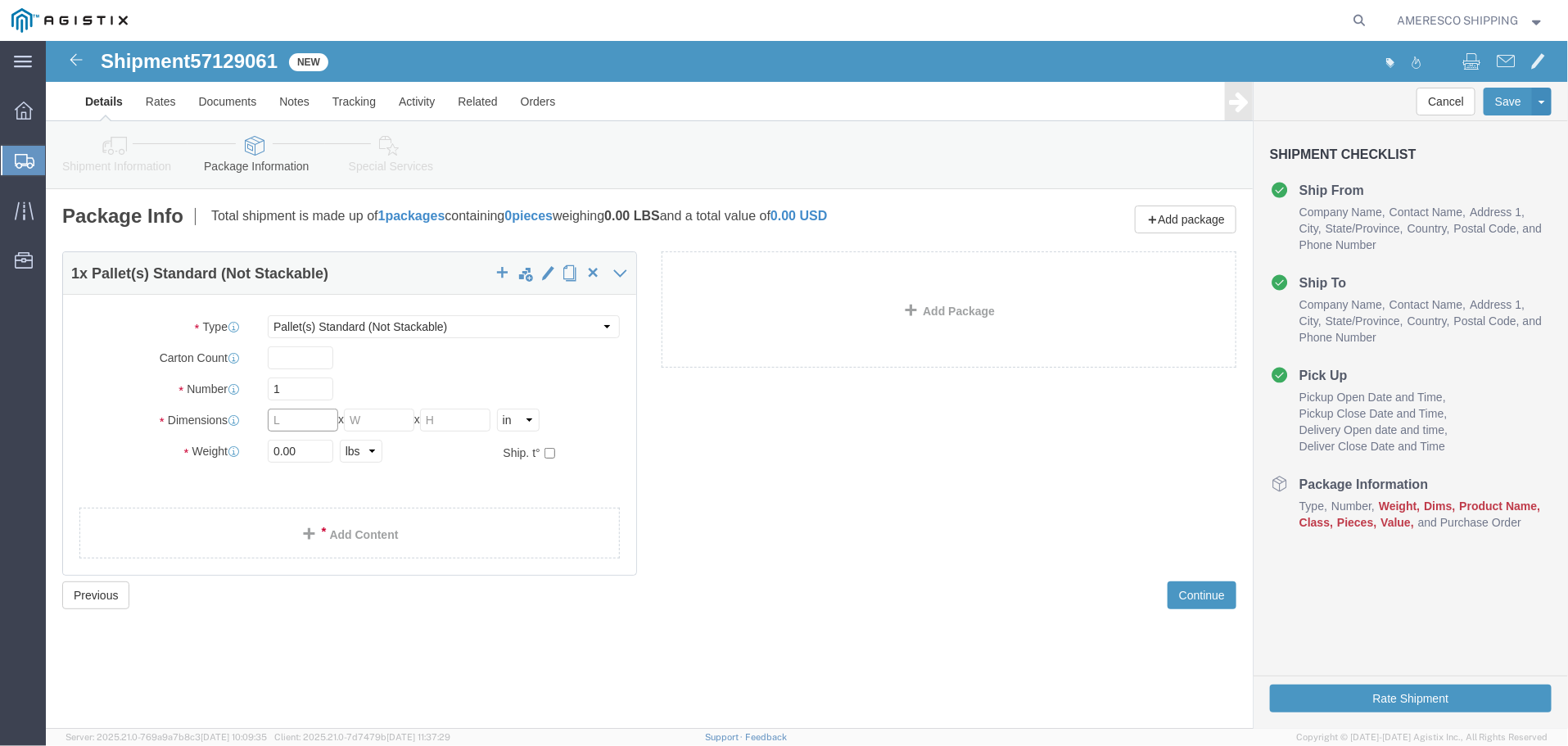
click input "text"
type input "48"
type input "40"
type input "25"
type input "1130"
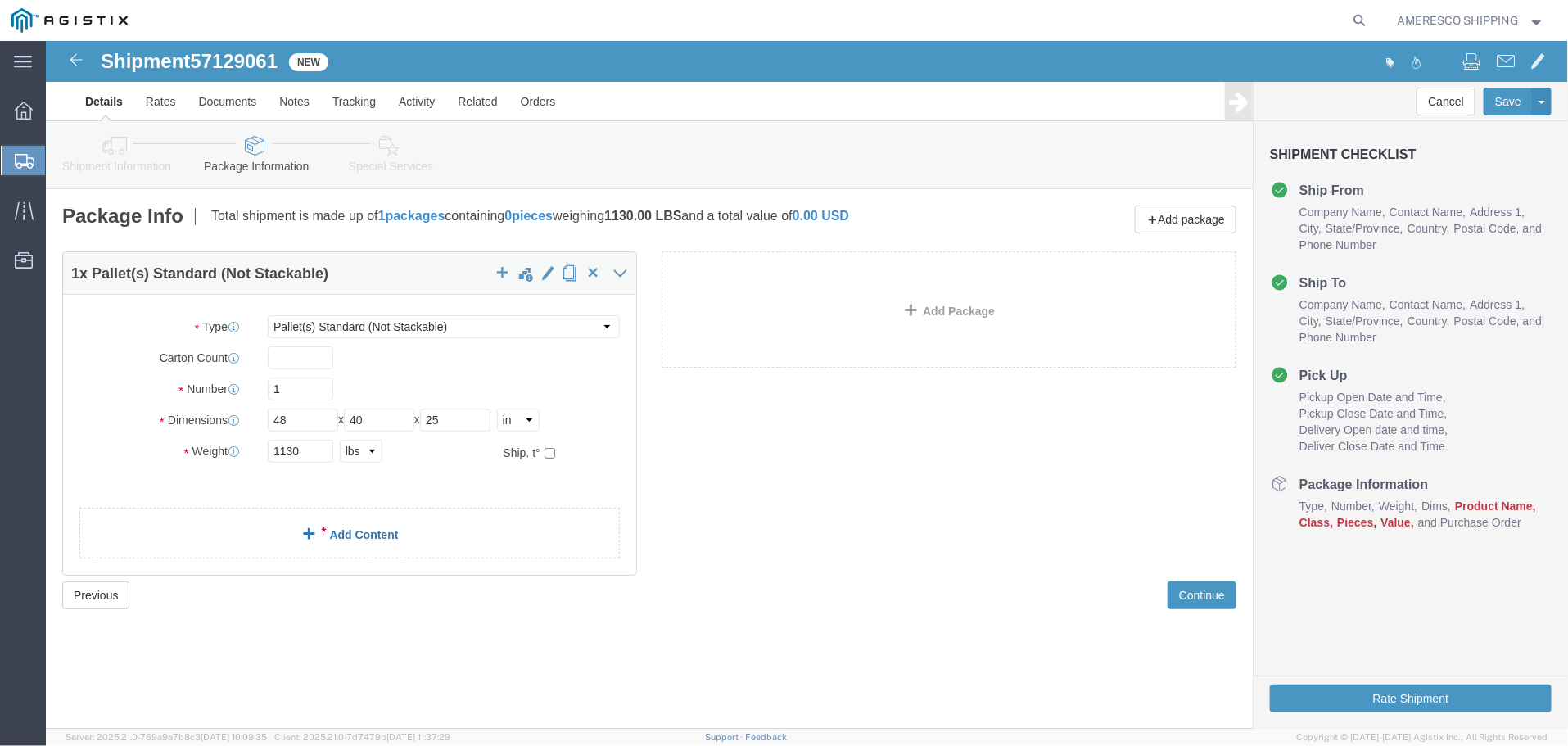
click link "Add Content"
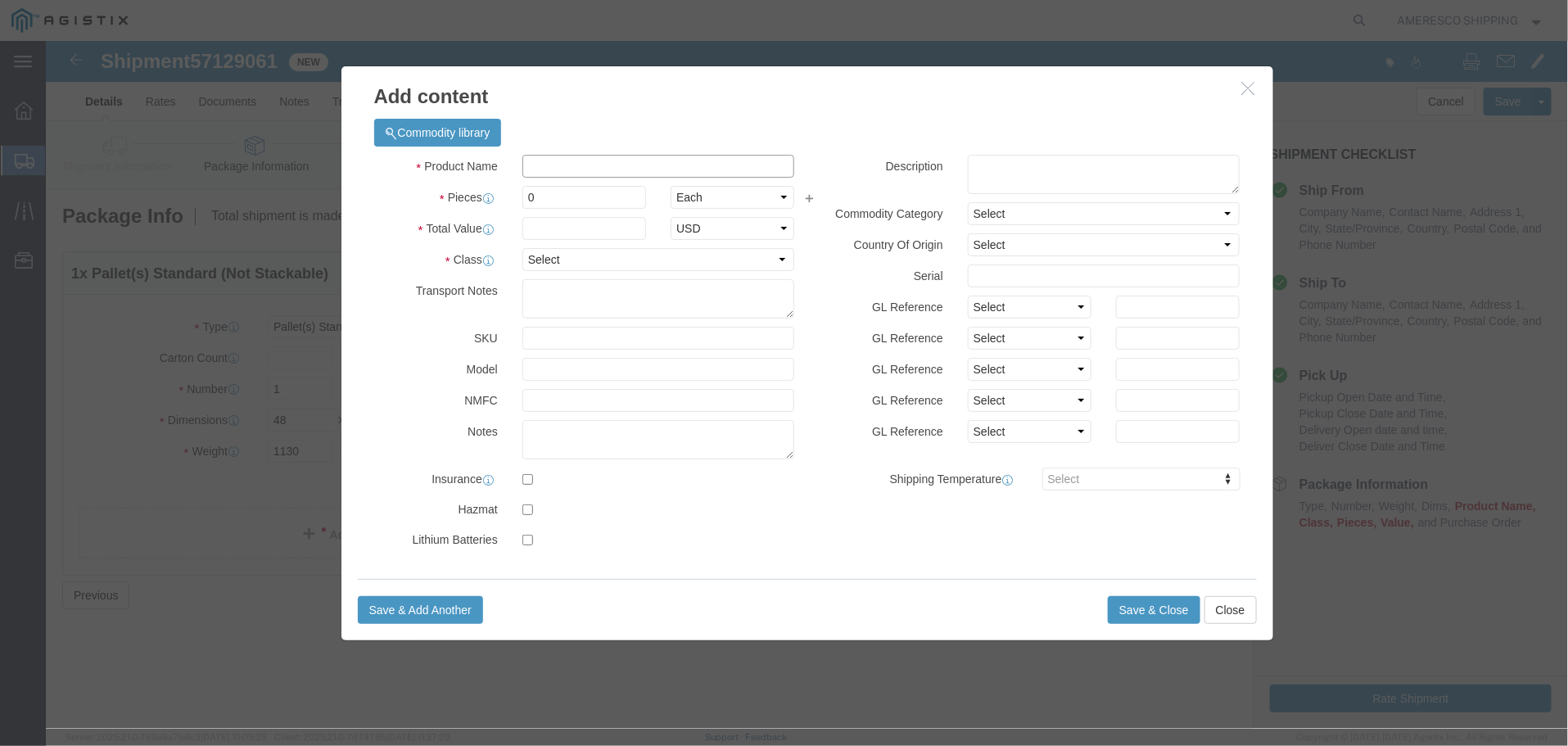
click input "text"
type input "8G30-HFL-DEKA"
drag, startPoint x: 514, startPoint y: 151, endPoint x: 471, endPoint y: 152, distance: 43.0
click div "0"
click input "8G30-HFL-DEKA"
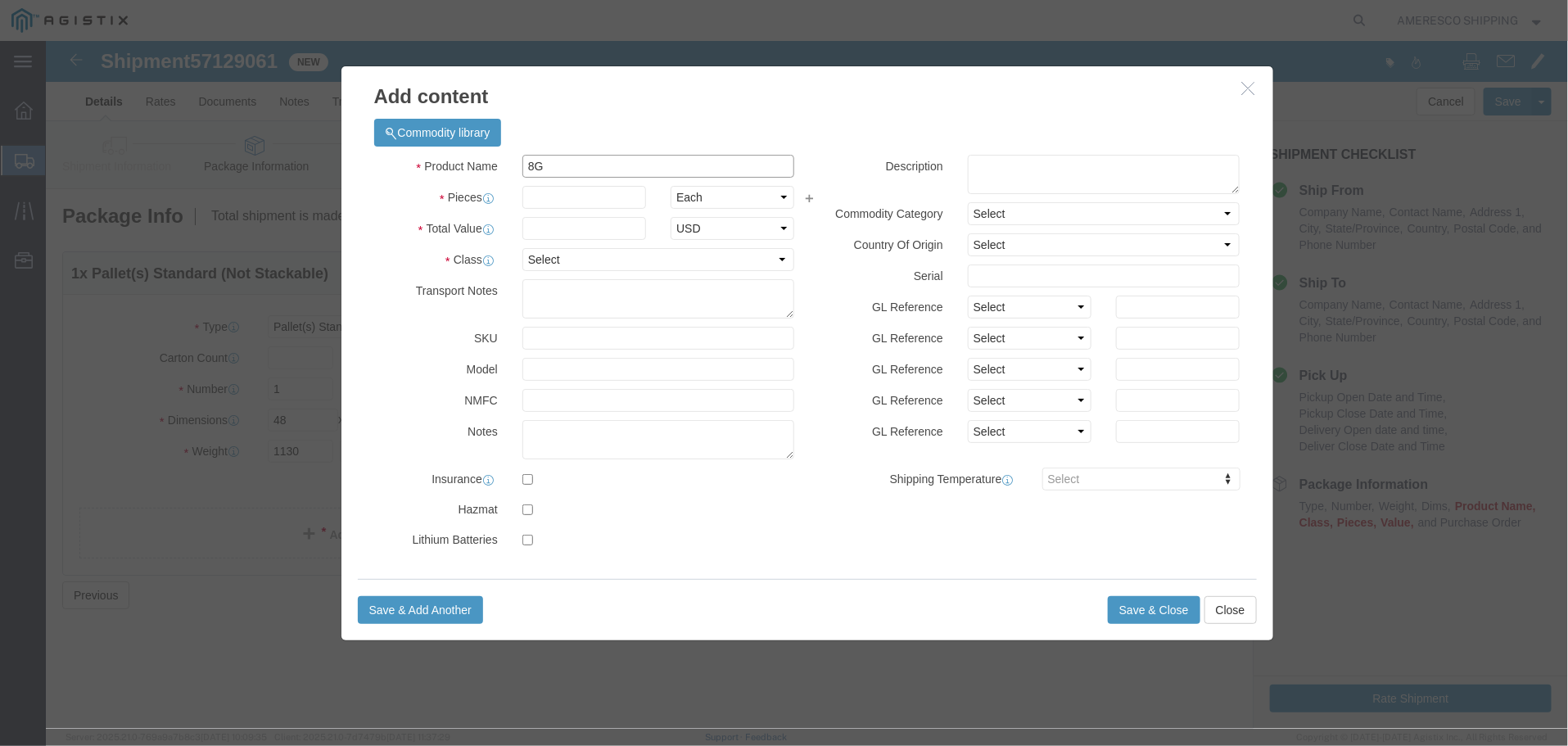
type input "8"
type input "M042498"
click td "Name: BATTERY PV SYSTEM REPLACEMENT KIT"
select select
select select "USD"
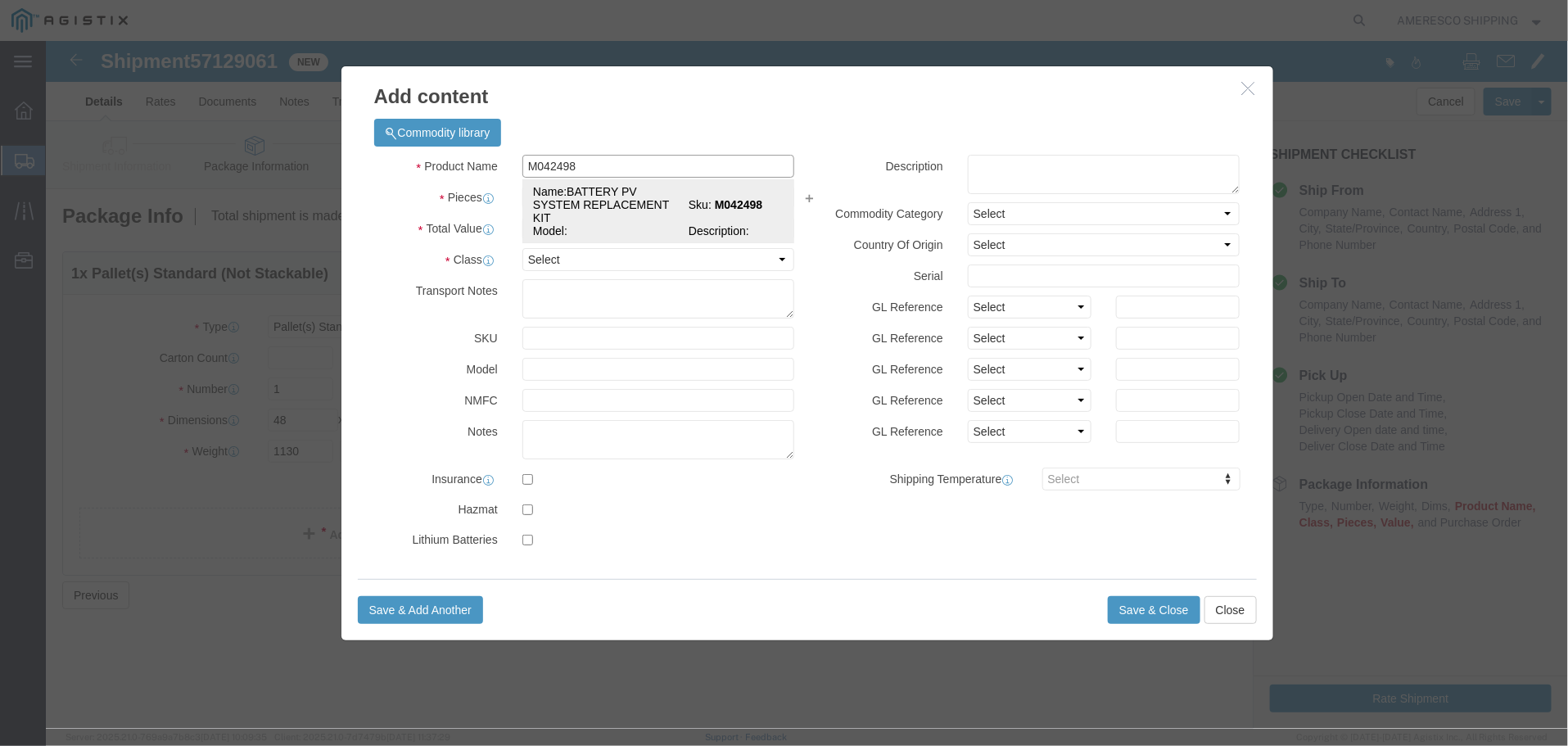
type input "BATTERY PV SYSTEM REPLACEMENT KIT"
type input "M042498"
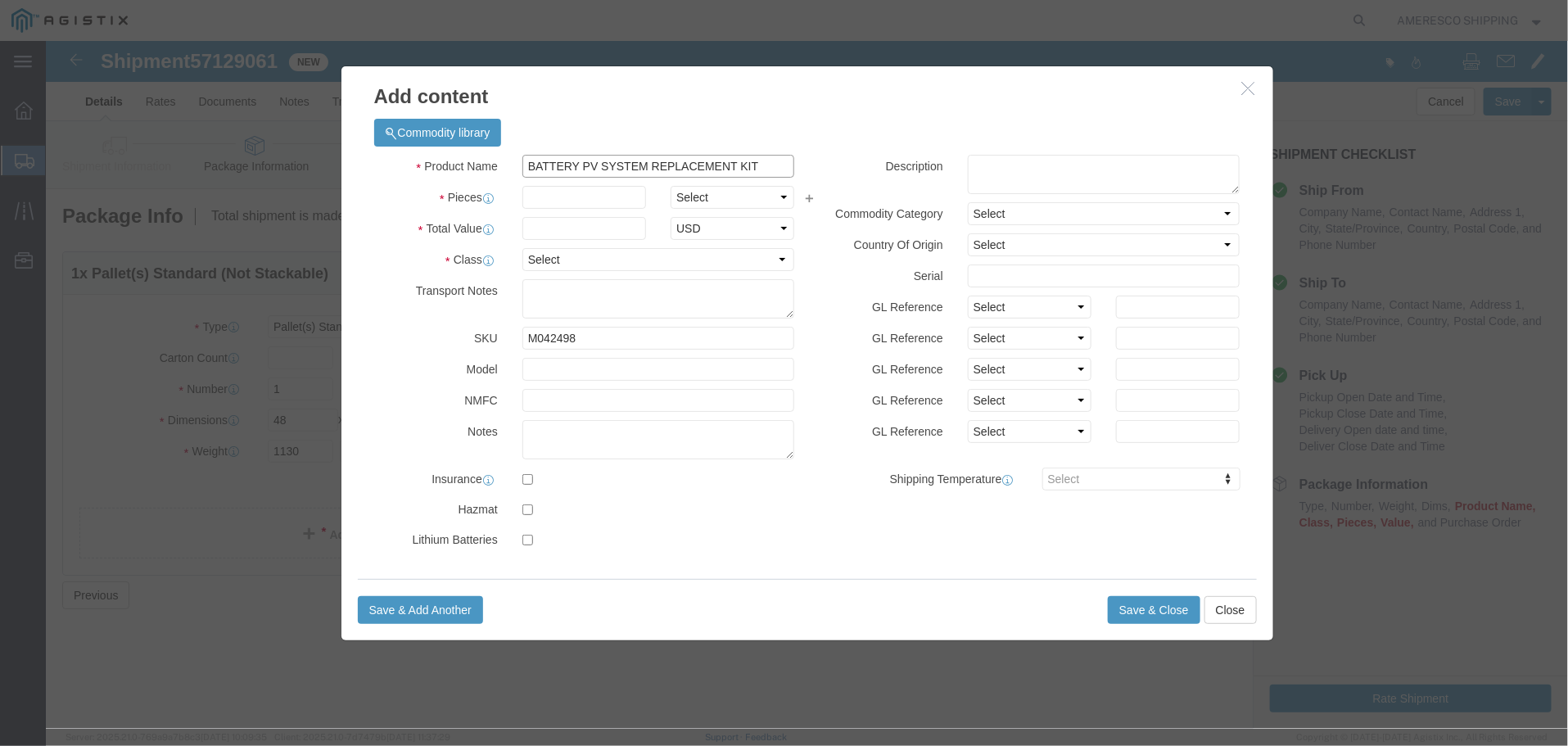
type input "BATTERY PV SYSTEM REPLACEMENT KIT"
click input "text"
type input "8"
click select "Select Bag Barrels 100Board Feet Bottle Box Blister Pack Carats Can Capsule Car…"
select select "NO"
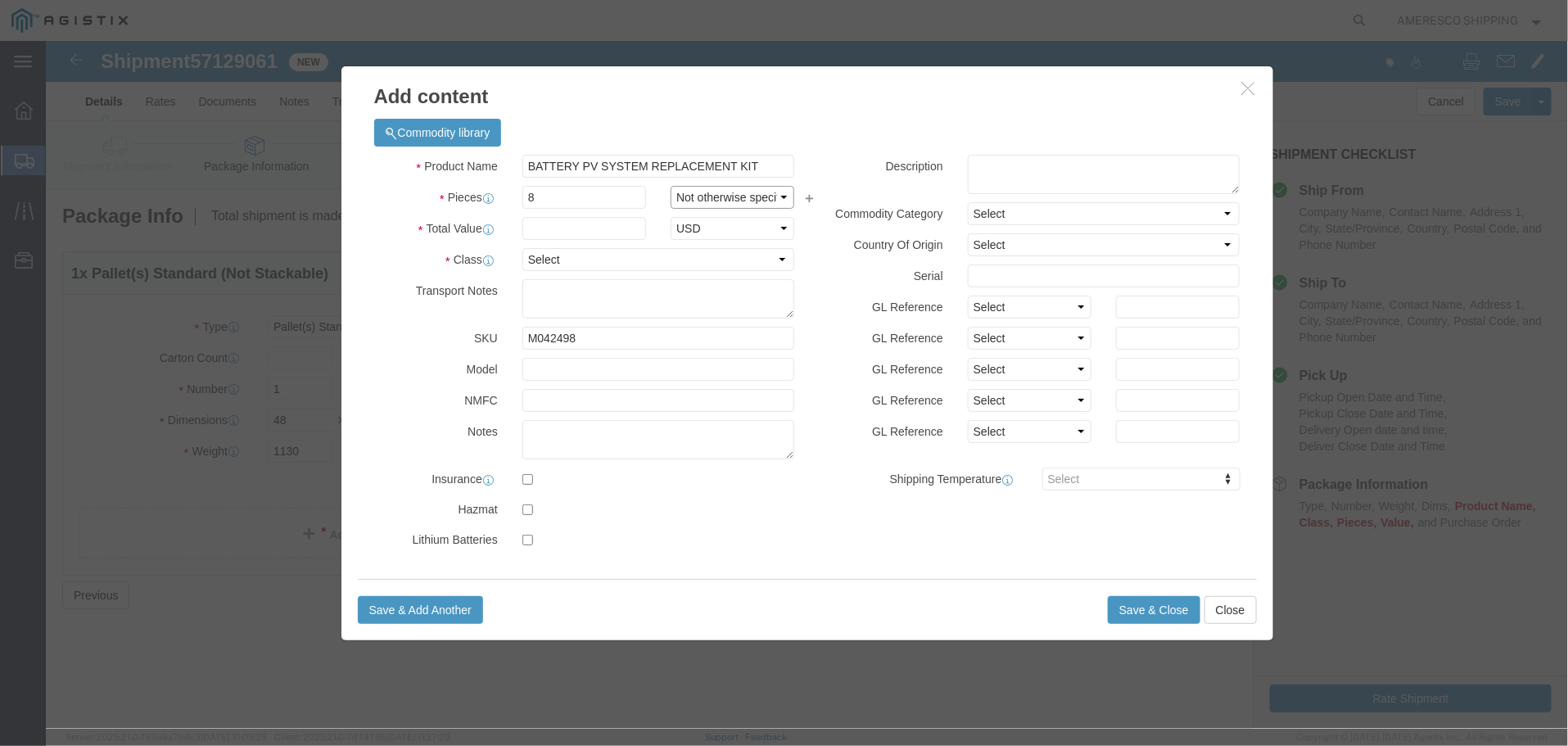
click select "Select Bag Barrels 100Board Feet Bottle Box Blister Pack Carats Can Capsule Car…"
click input "text"
type input "4600"
click select "Select 50 55 60 65 70 85 92.5 100 125 175 250 300 400"
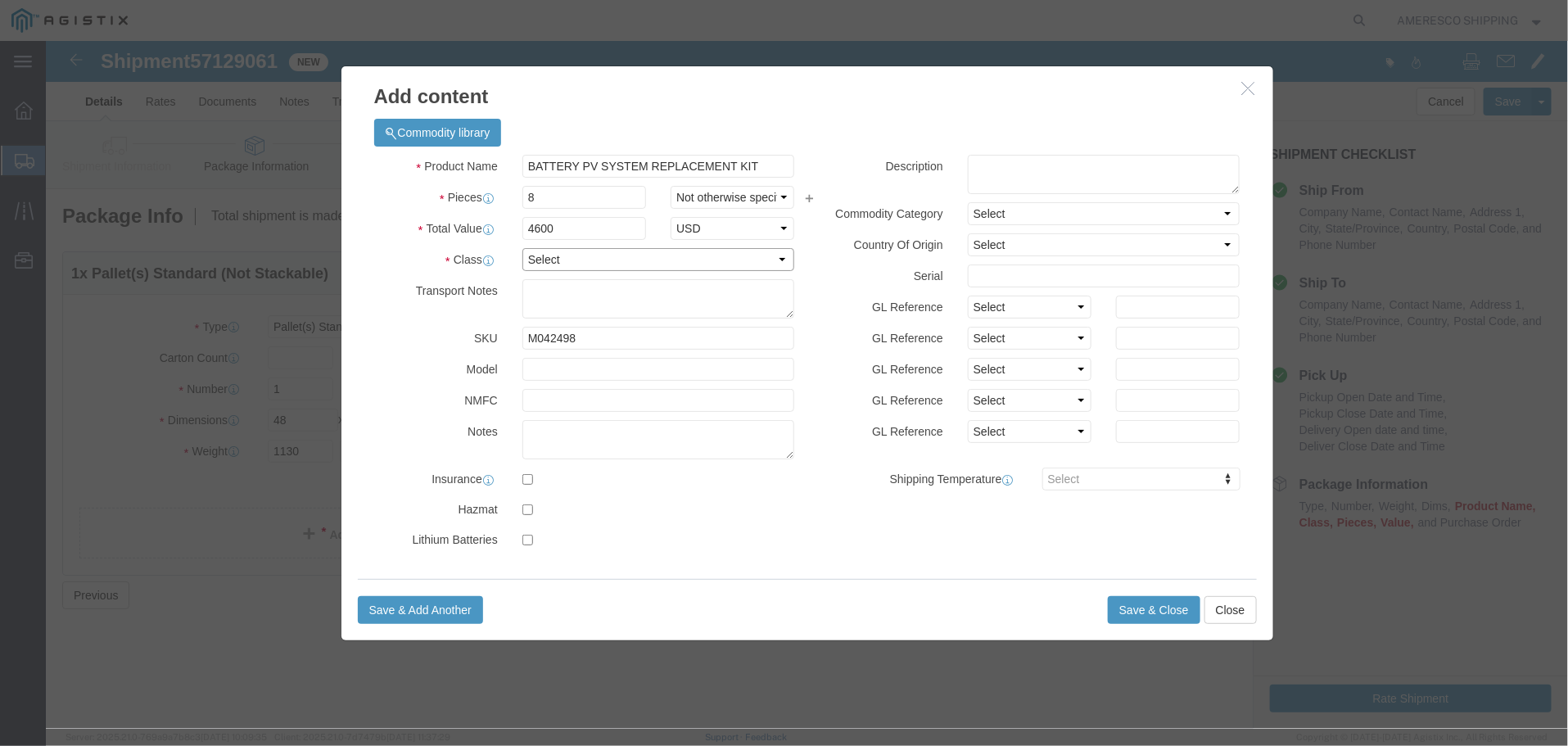
click select "Select 50 55 60 65 70 85 92.5 100 125 175 250 300 400"
select select "55"
click select "Select 50 55 60 65 70 85 92.5 100 125 175 250 300 400"
click textarea
type textarea "EA KIT TO INCLUDE 2 8G30 AND 1 MBB33-0027 WIRE KIT"
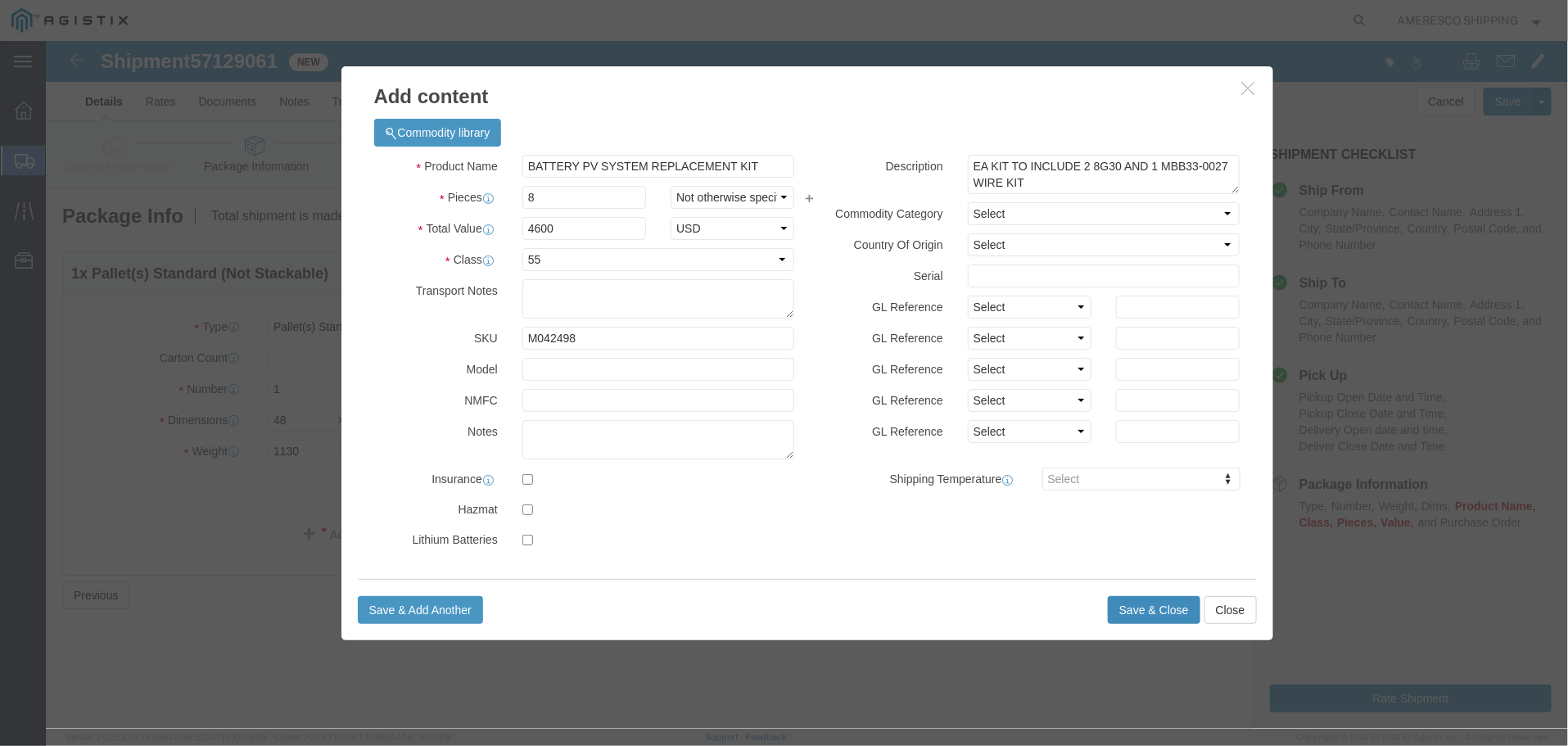
click button "Save & Close"
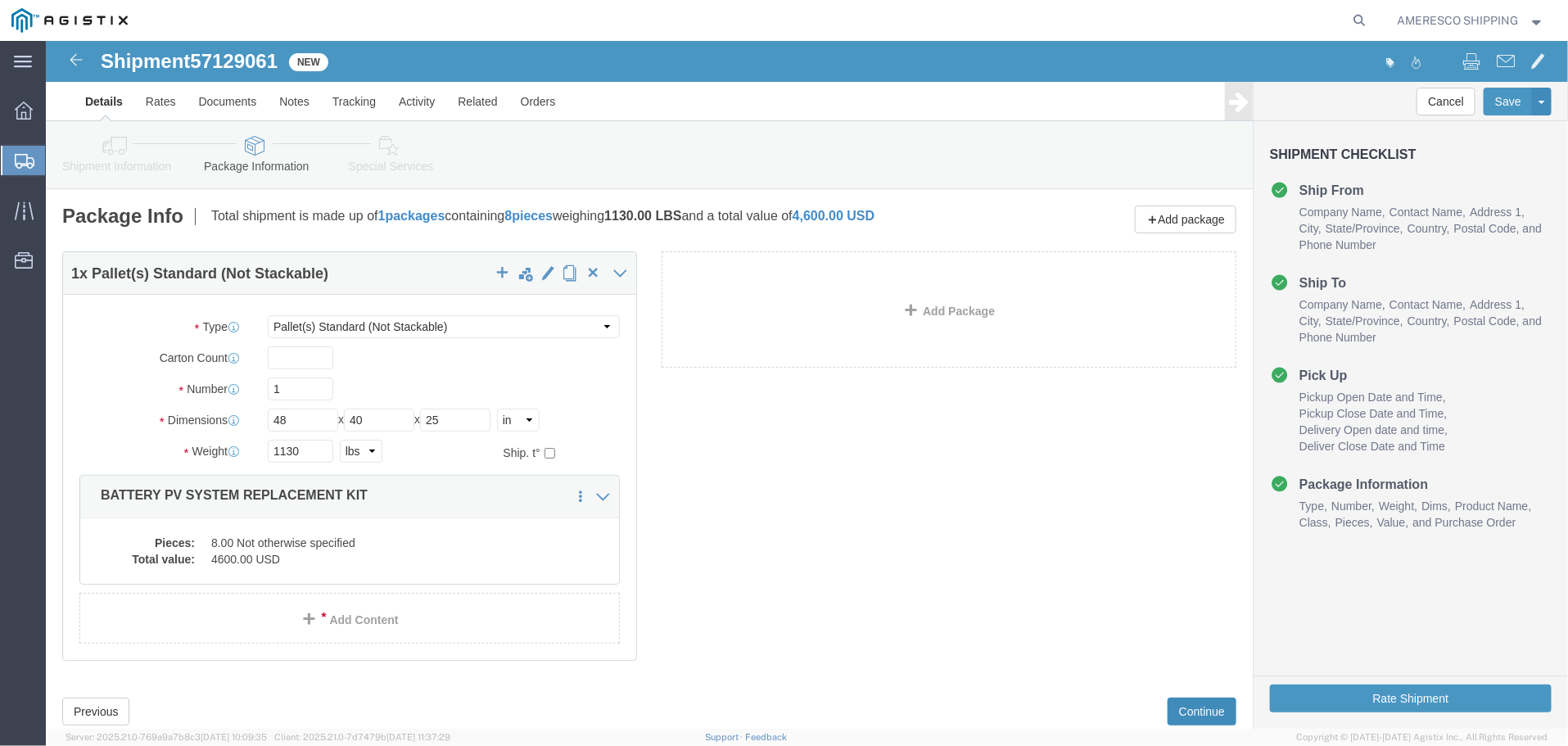
click button "Continue"
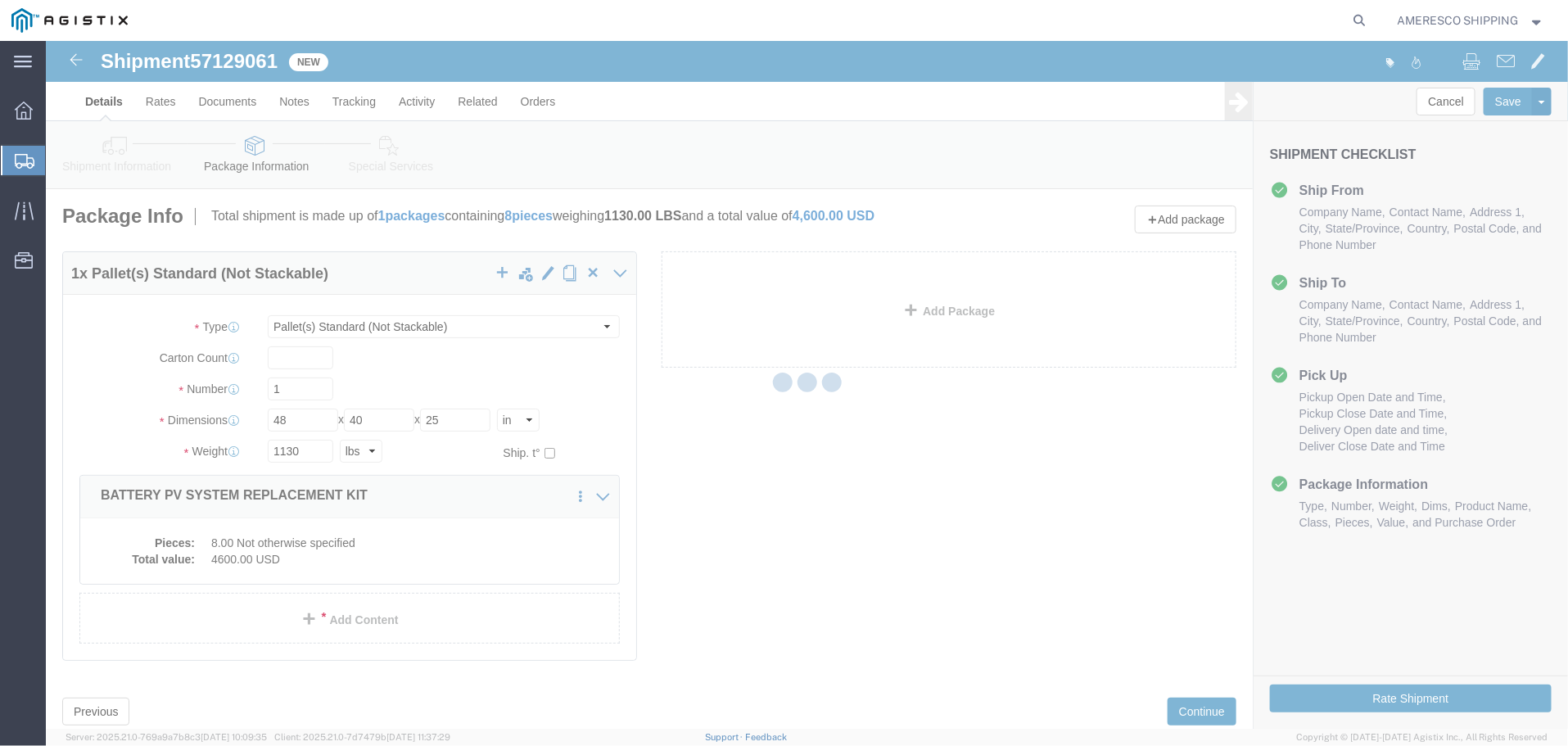
select select
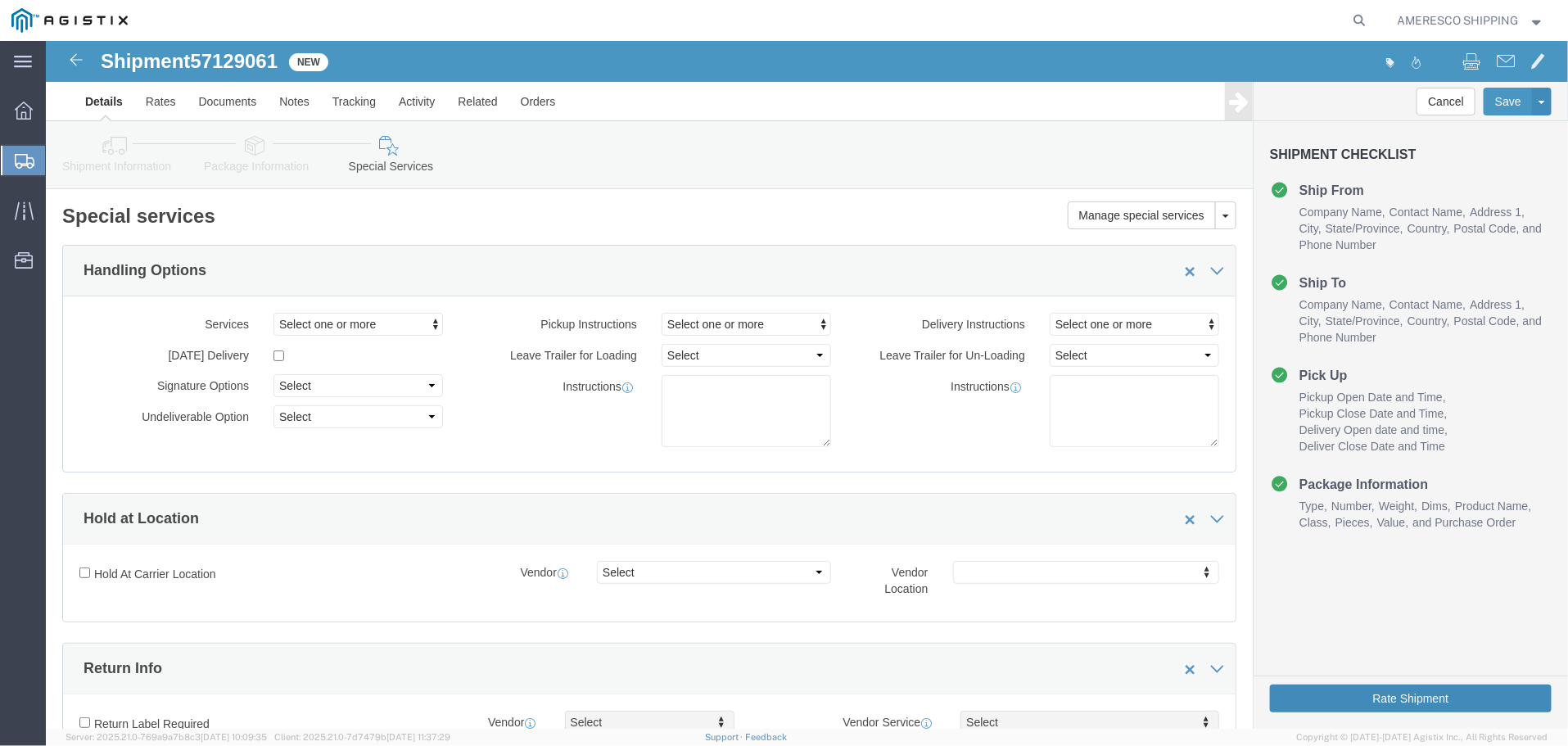
click button "Rate Shipment"
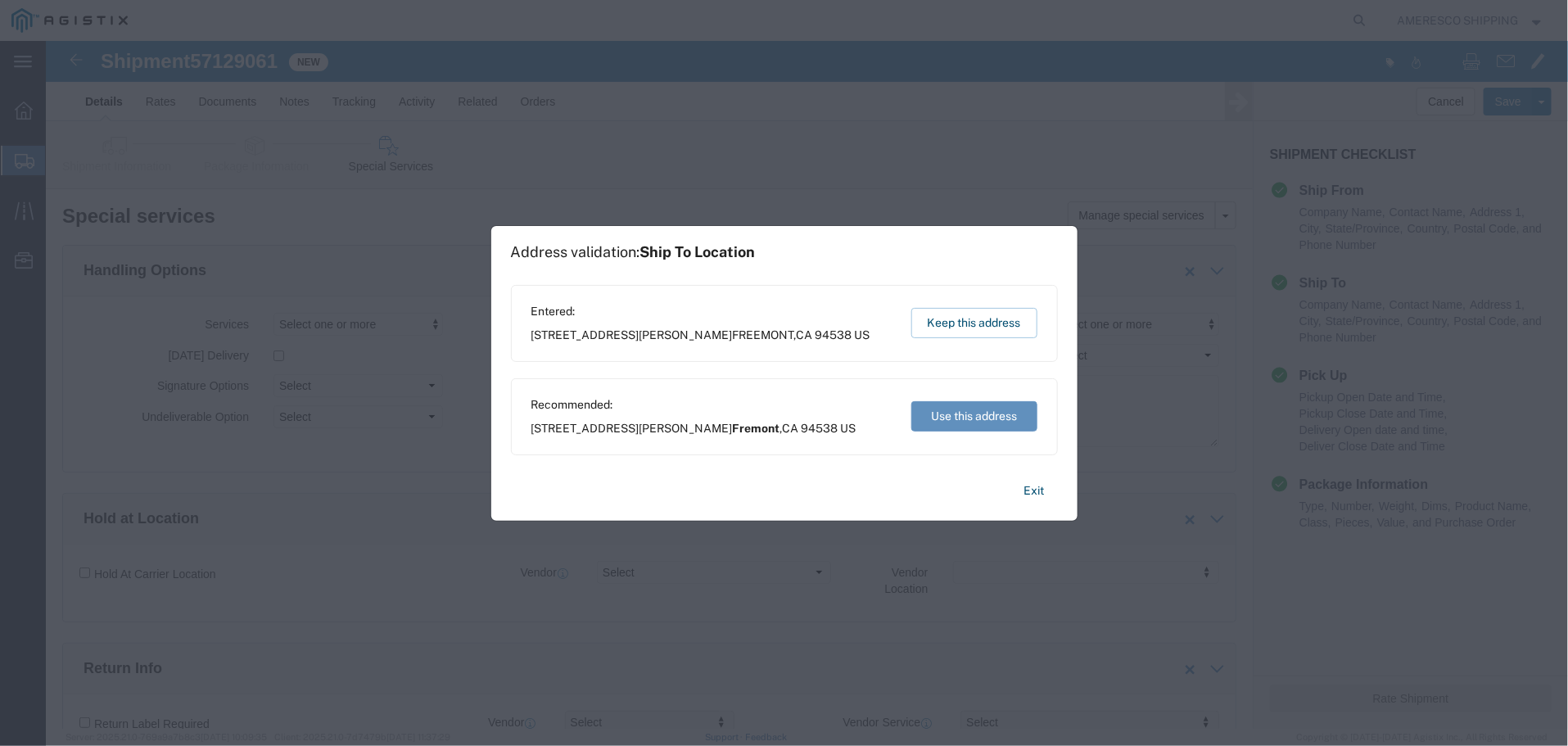
click at [969, 422] on button "Use this address" at bounding box center [974, 416] width 126 height 31
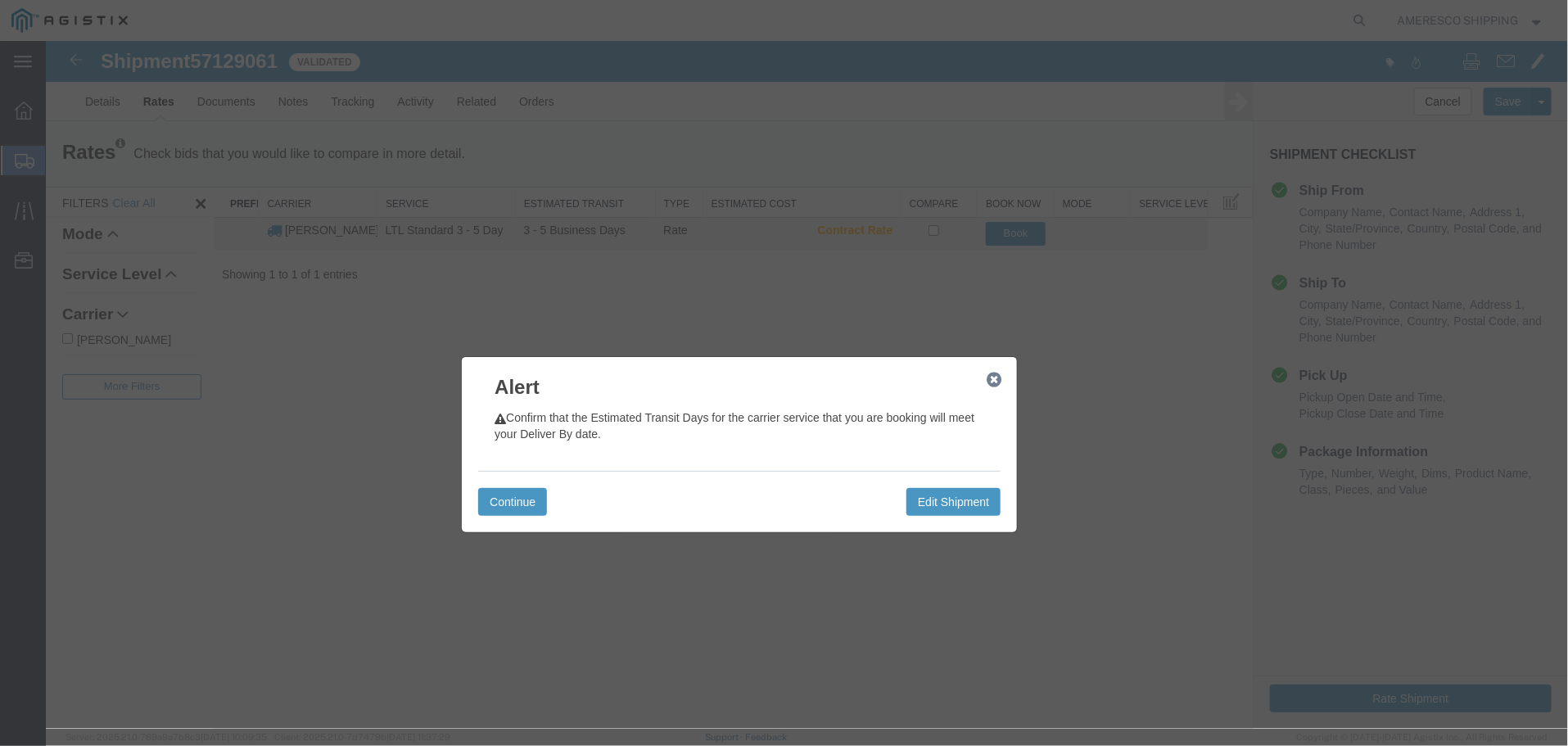
drag, startPoint x: 708, startPoint y: 77, endPoint x: 640, endPoint y: 368, distance: 298.8
click at [640, 368] on h3 "Alert" at bounding box center [738, 378] width 555 height 44
click at [505, 506] on button "Continue" at bounding box center [511, 501] width 69 height 28
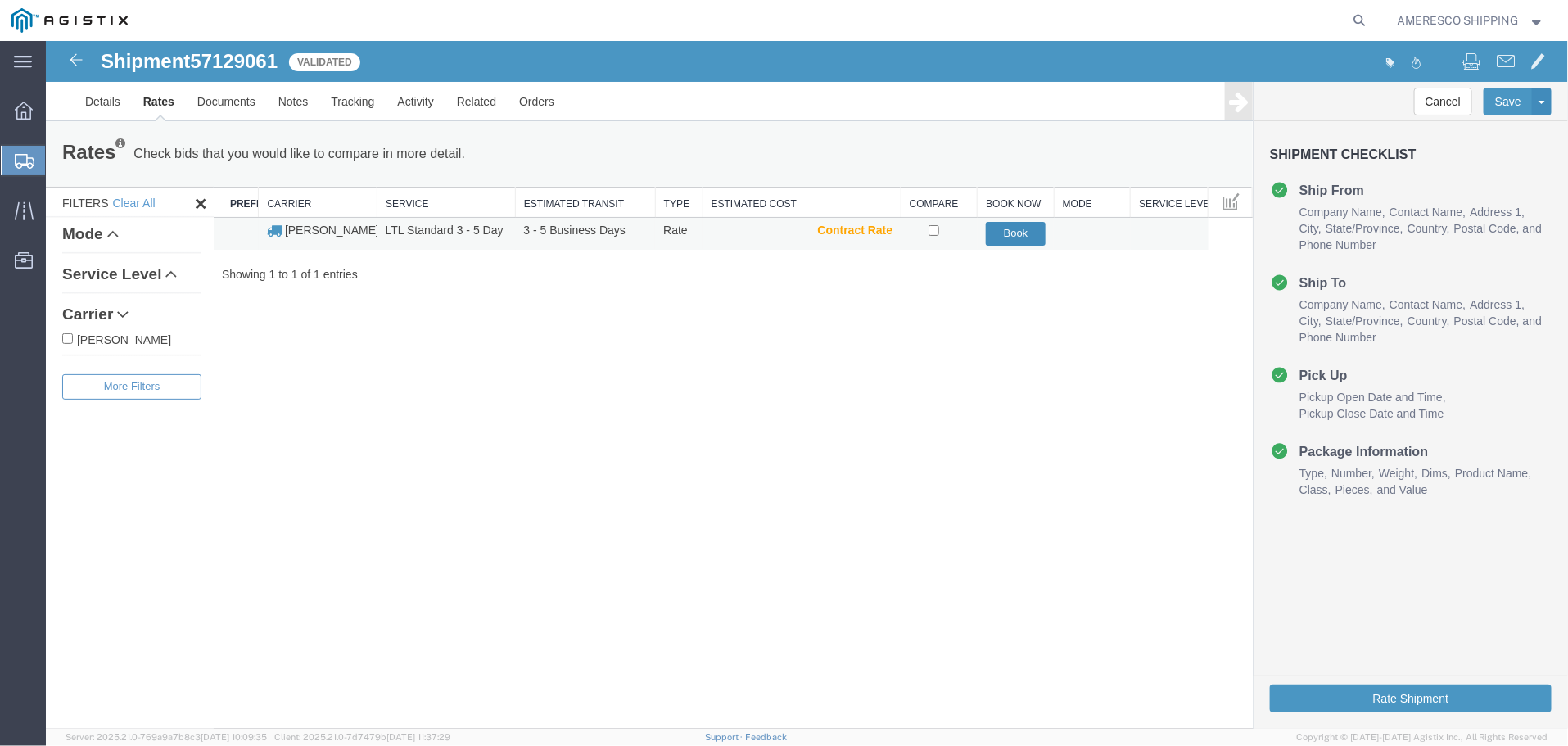
click at [1006, 233] on button "Book" at bounding box center [1015, 233] width 60 height 24
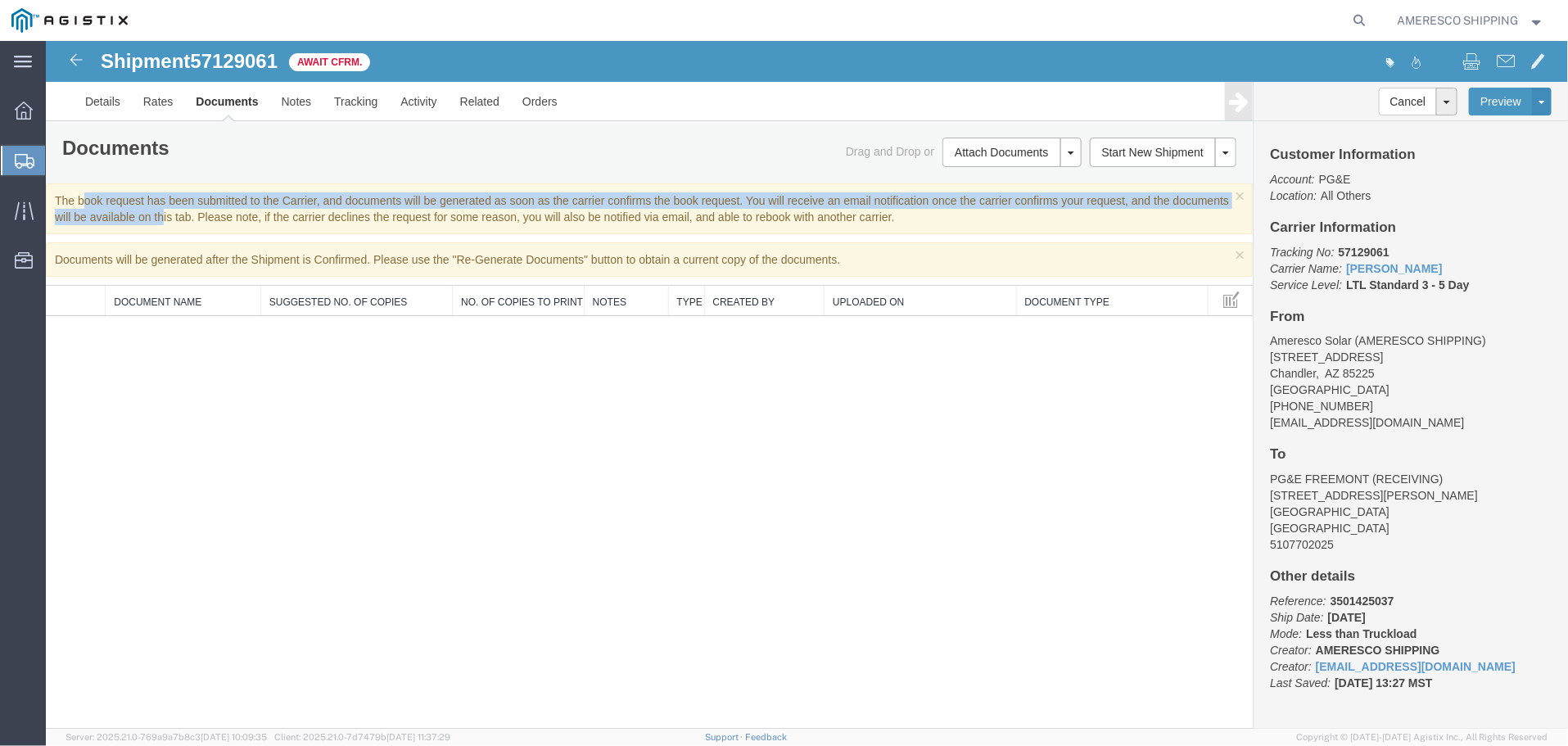
drag, startPoint x: 55, startPoint y: 197, endPoint x: 138, endPoint y: 219, distance: 85.9
click at [138, 219] on div "× The book request has been submitted to the Carrier, and documents will be gen…" at bounding box center [648, 208] width 1207 height 51
copy div "The book request has been submitted to the Carrier, and documents will be gener…"
